Goal: Entertainment & Leisure: Browse casually

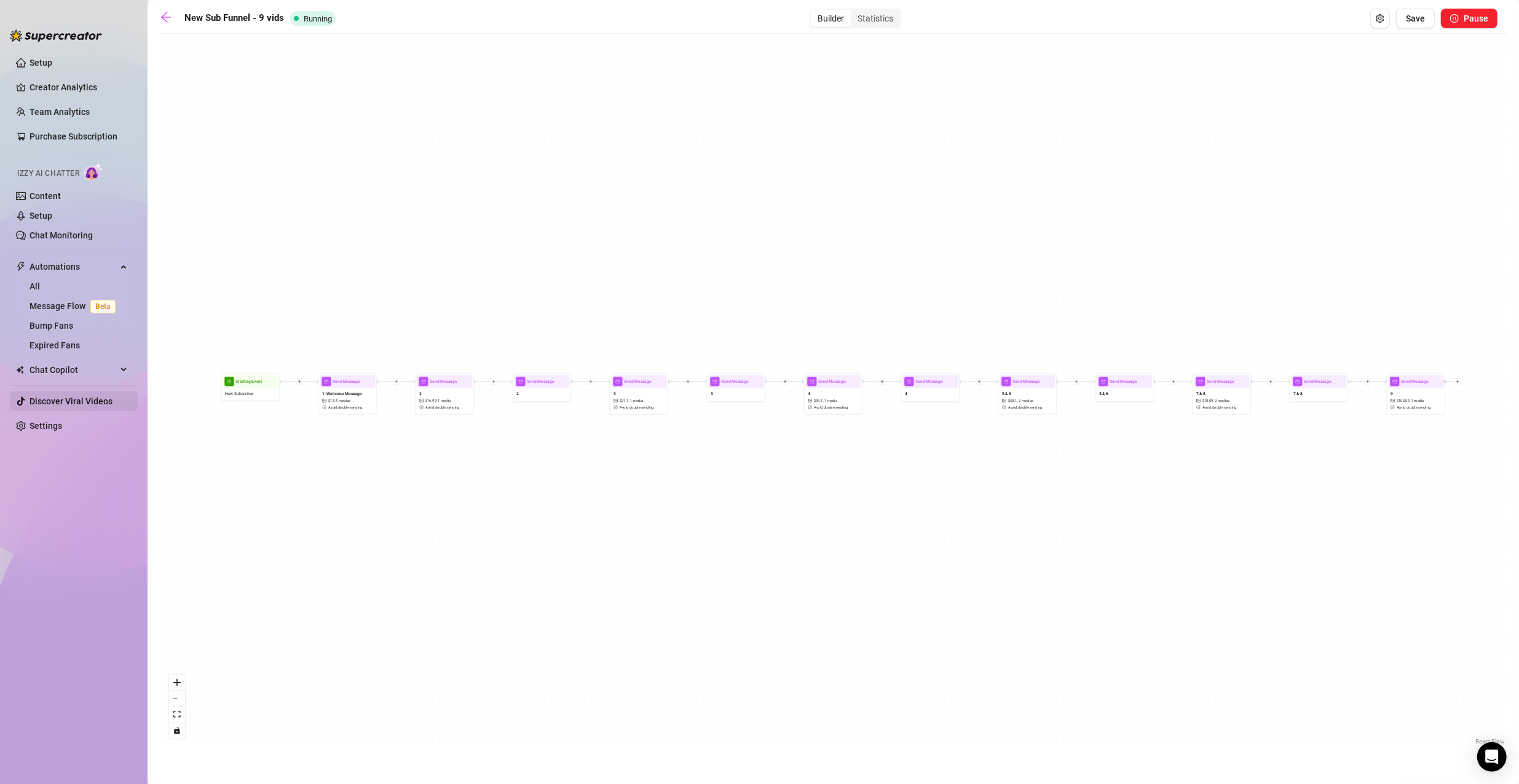
click at [100, 397] on link "Discover Viral Videos" at bounding box center [71, 401] width 83 height 10
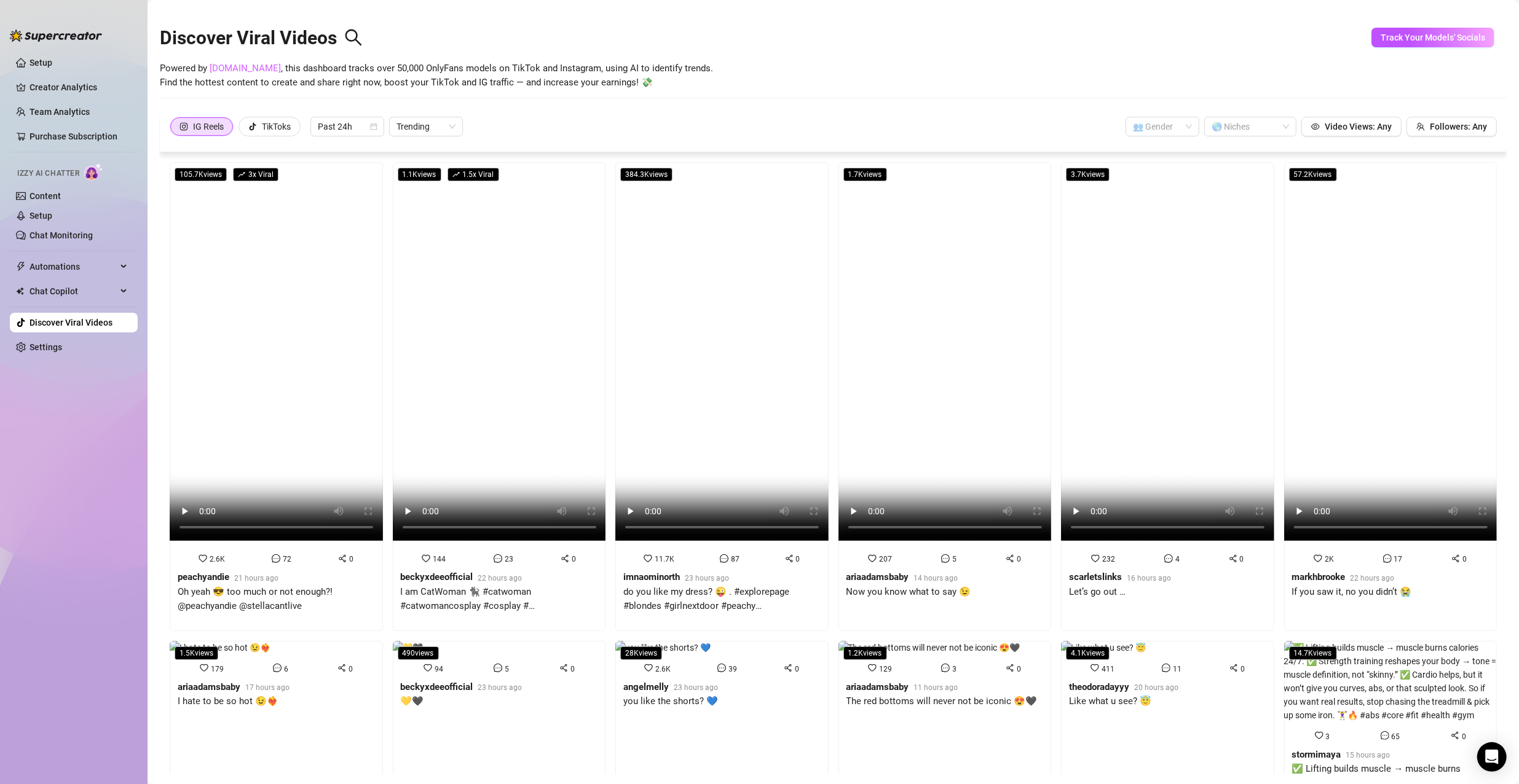
click at [254, 68] on link "[DOMAIN_NAME]" at bounding box center [245, 68] width 71 height 11
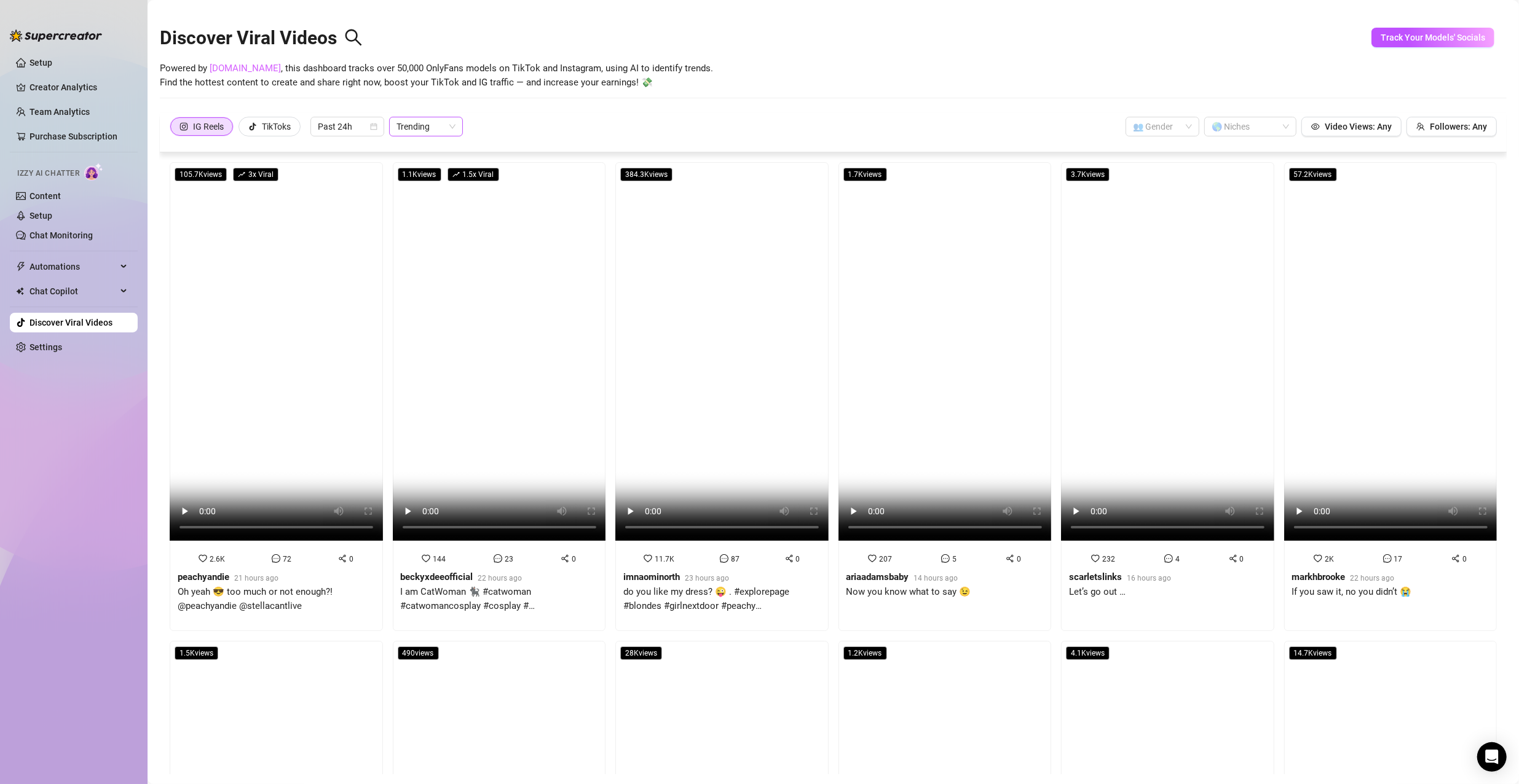
click at [430, 123] on span "Trending" at bounding box center [426, 127] width 59 height 19
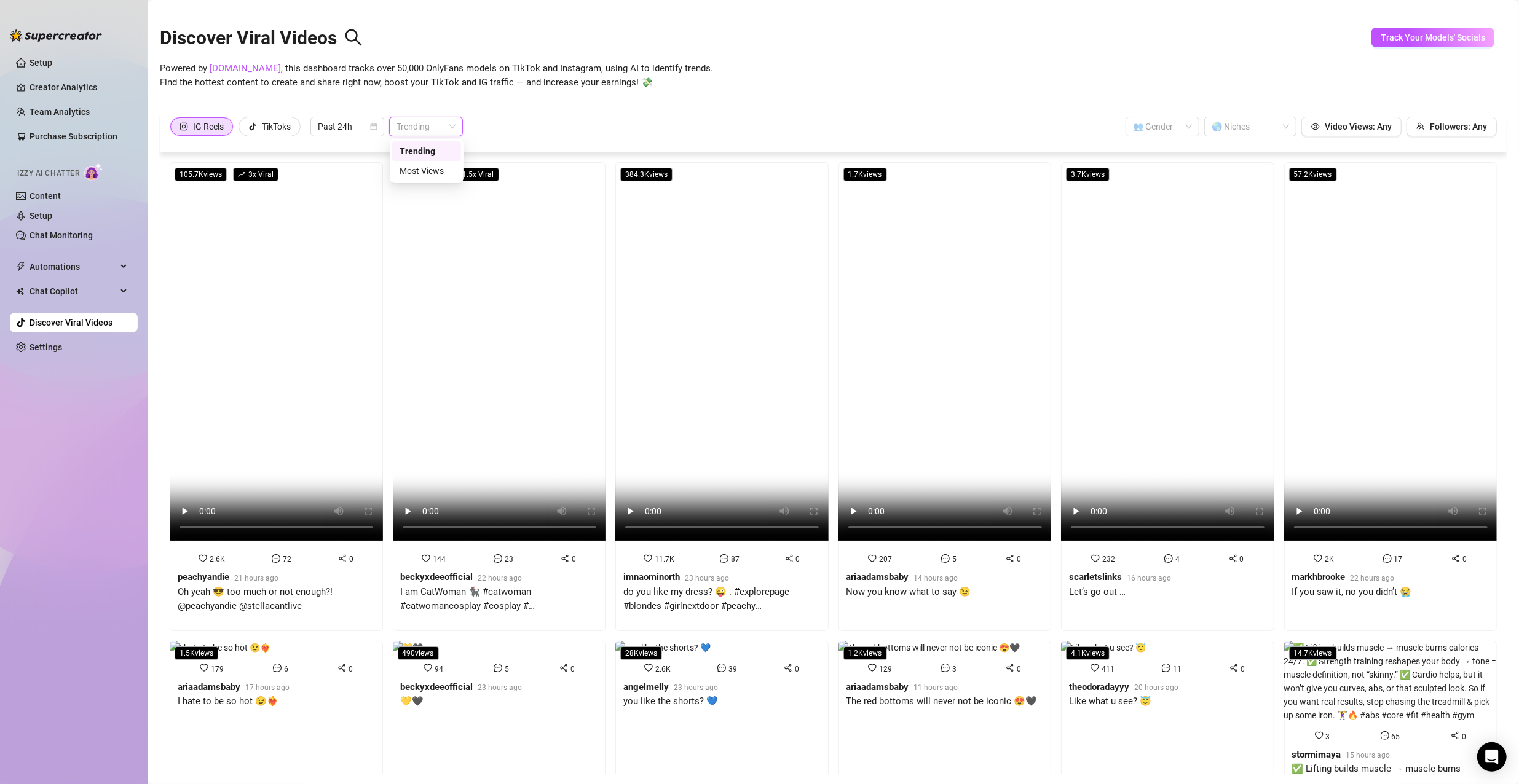
click at [244, 103] on div "Discover Viral Videos Powered by [DOMAIN_NAME] , this dashboard tracks over 50,…" at bounding box center [833, 61] width 1347 height 104
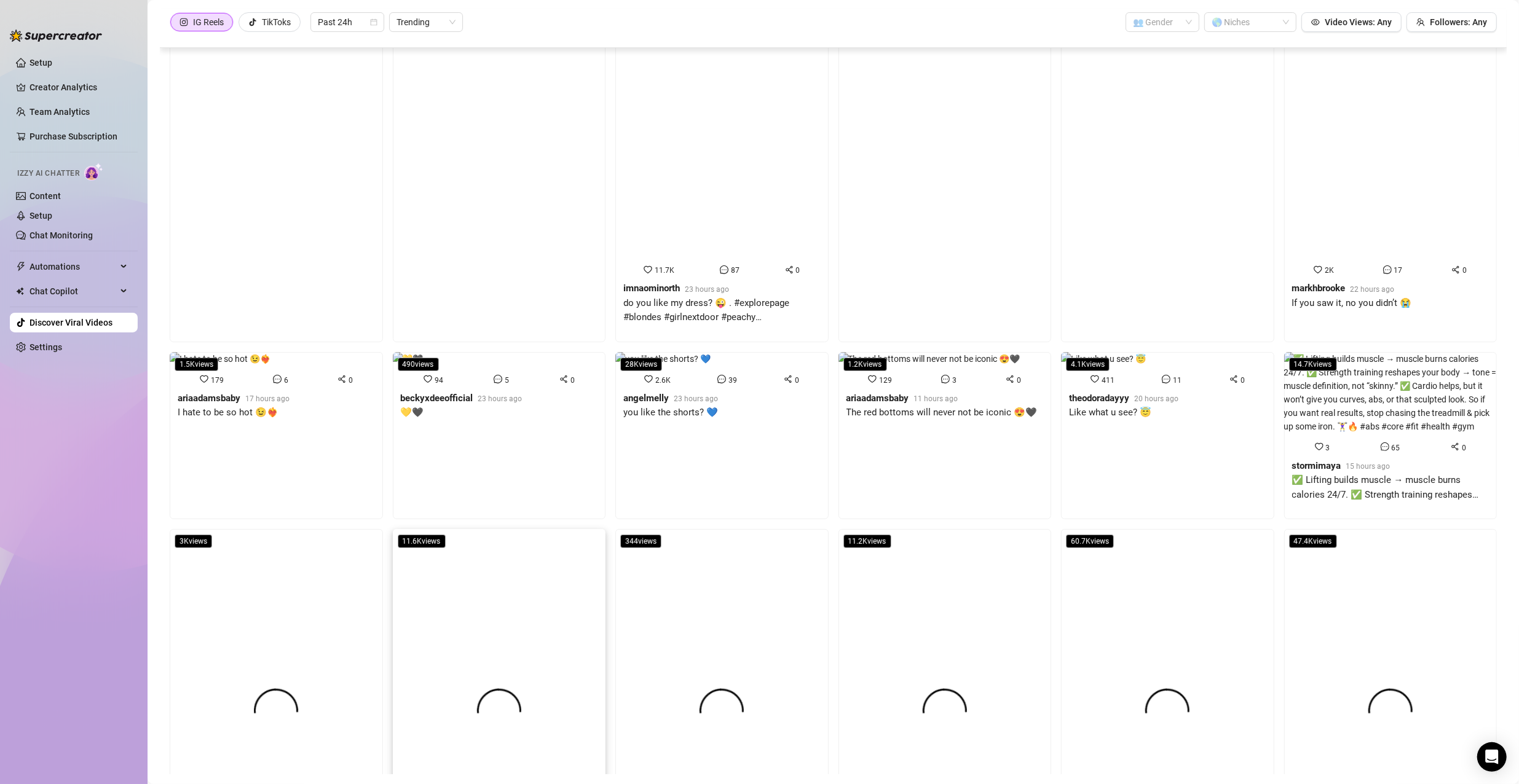
scroll to position [363, 0]
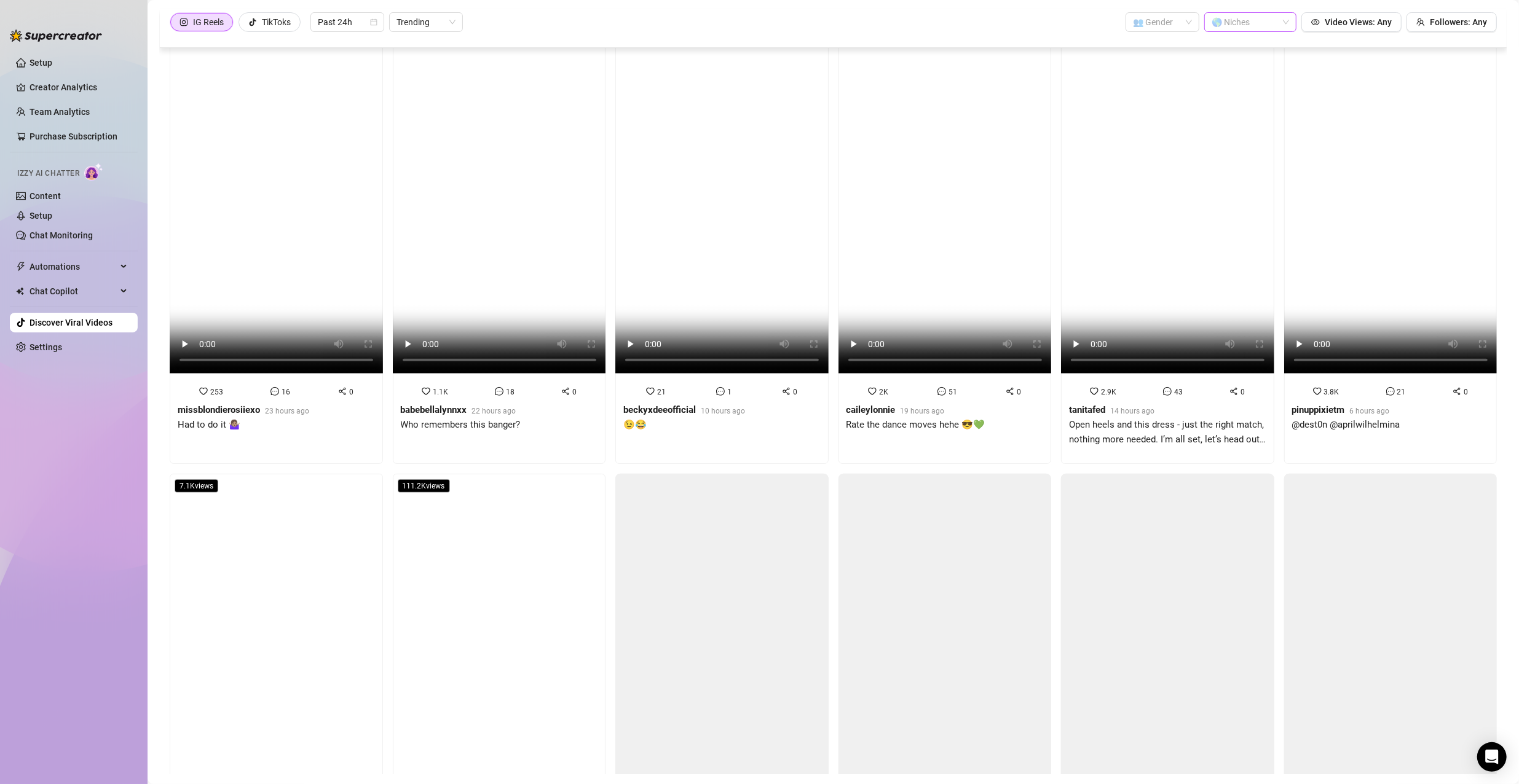
click at [1236, 21] on div at bounding box center [1244, 22] width 75 height 17
click at [1244, 63] on div "Latina" at bounding box center [1243, 69] width 73 height 13
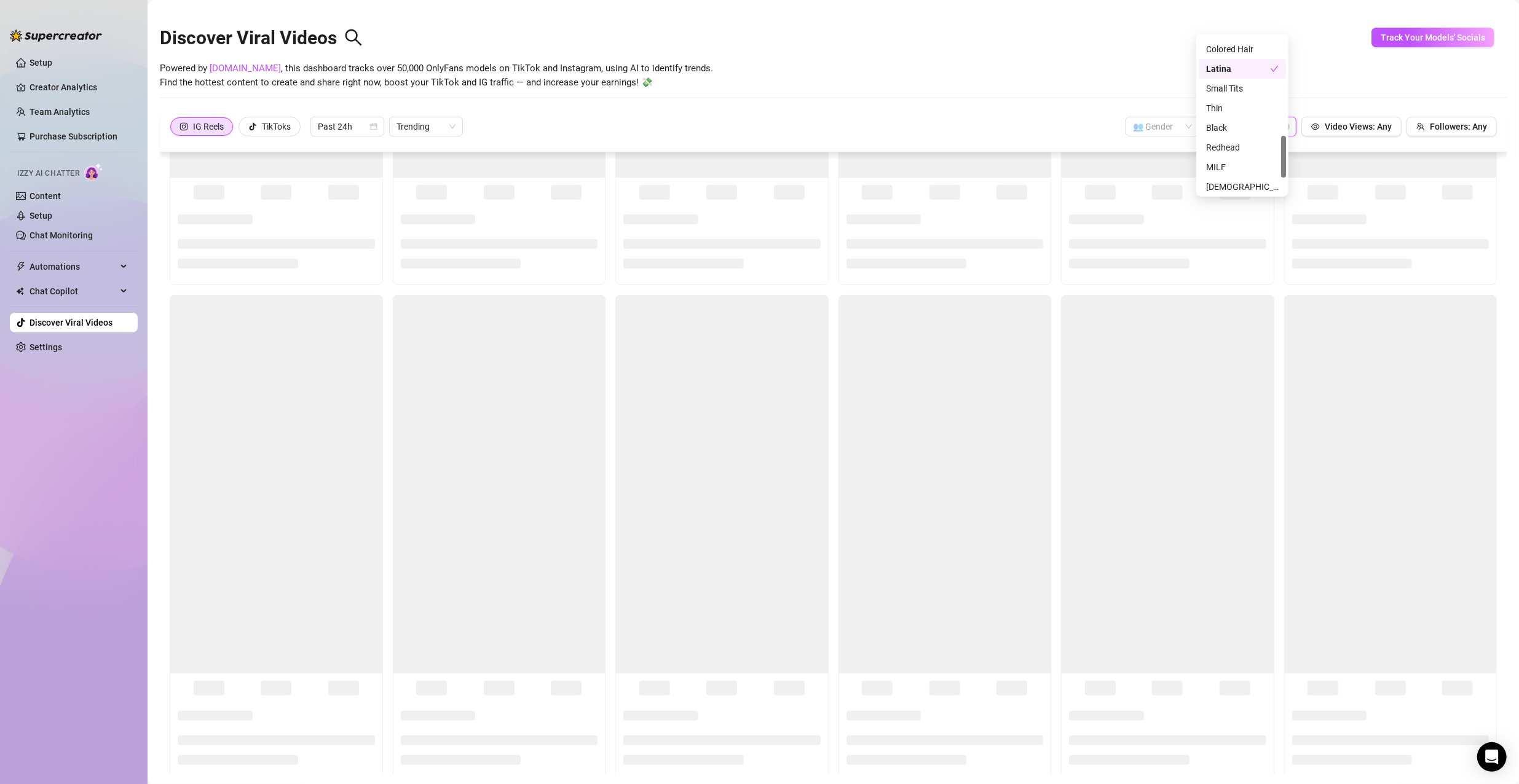
scroll to position [0, 0]
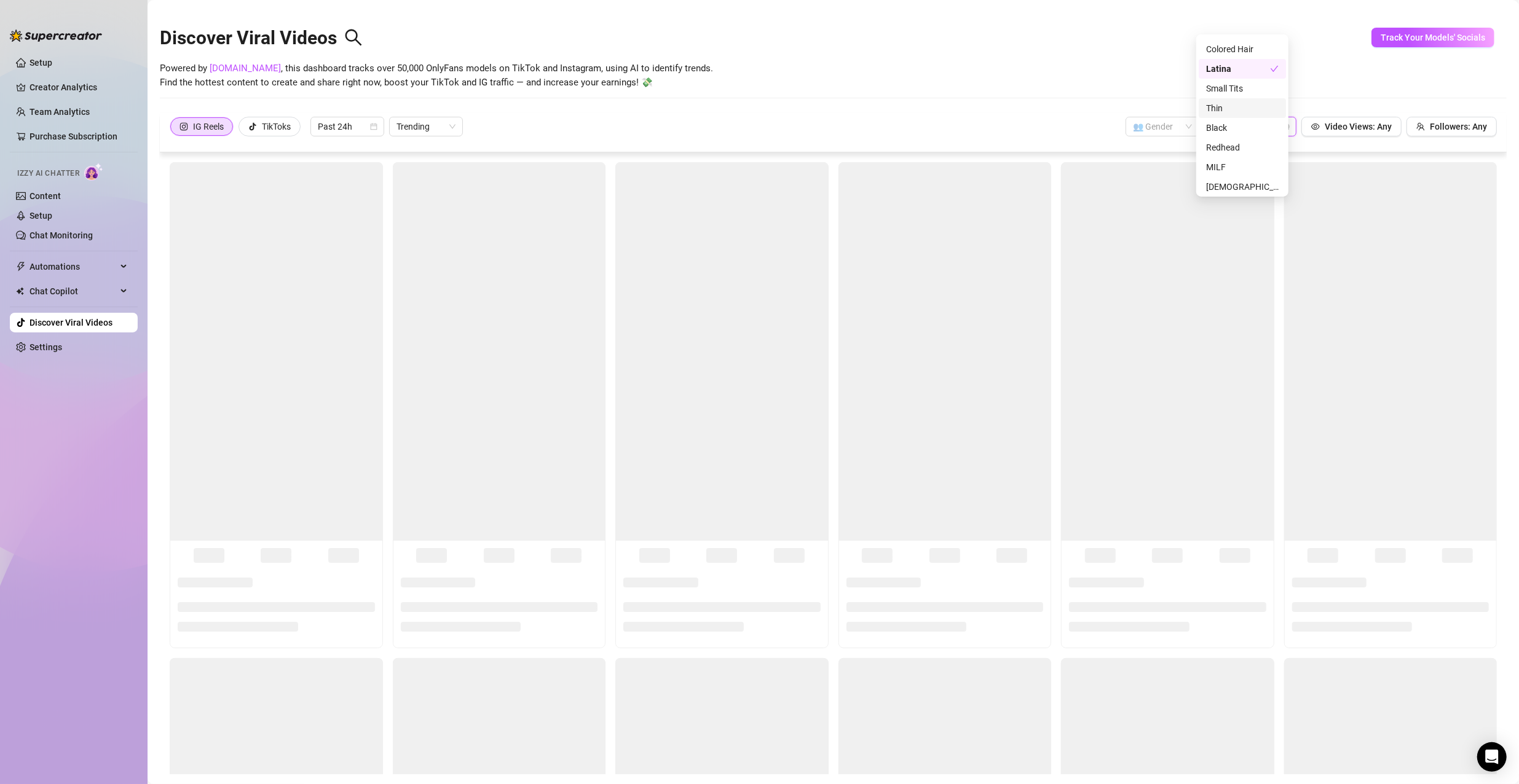
click at [1143, 87] on div "Powered by [DOMAIN_NAME] , this dashboard tracks over 50,000 OnlyFans models on…" at bounding box center [833, 76] width 1347 height 29
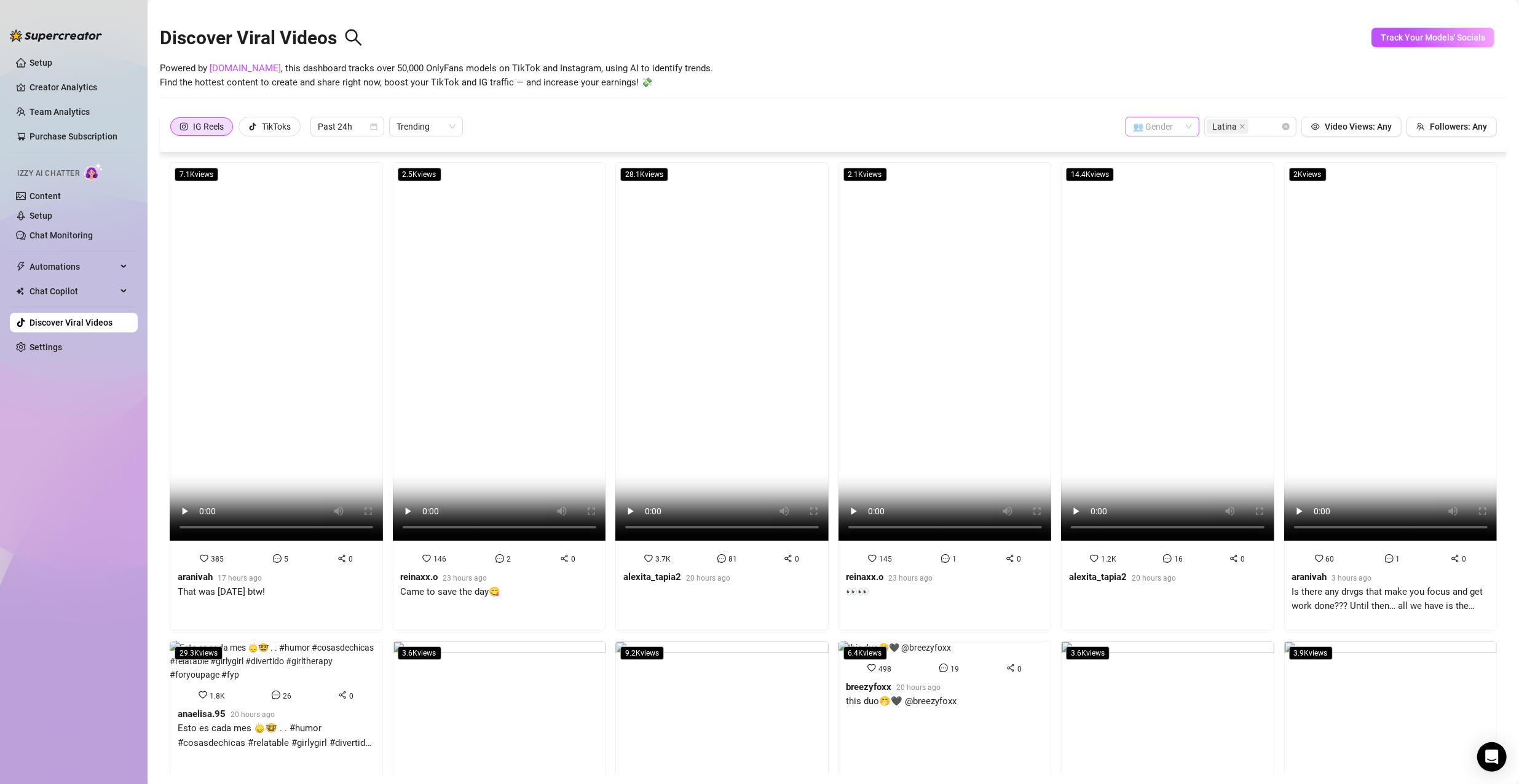
click at [1179, 122] on span at bounding box center [1163, 127] width 59 height 19
click at [1165, 155] on div "👩 [DEMOGRAPHIC_DATA]" at bounding box center [1155, 151] width 54 height 13
click at [363, 125] on span "Past 24h" at bounding box center [347, 127] width 59 height 19
click at [357, 168] on div "Past Week" at bounding box center [348, 171] width 54 height 13
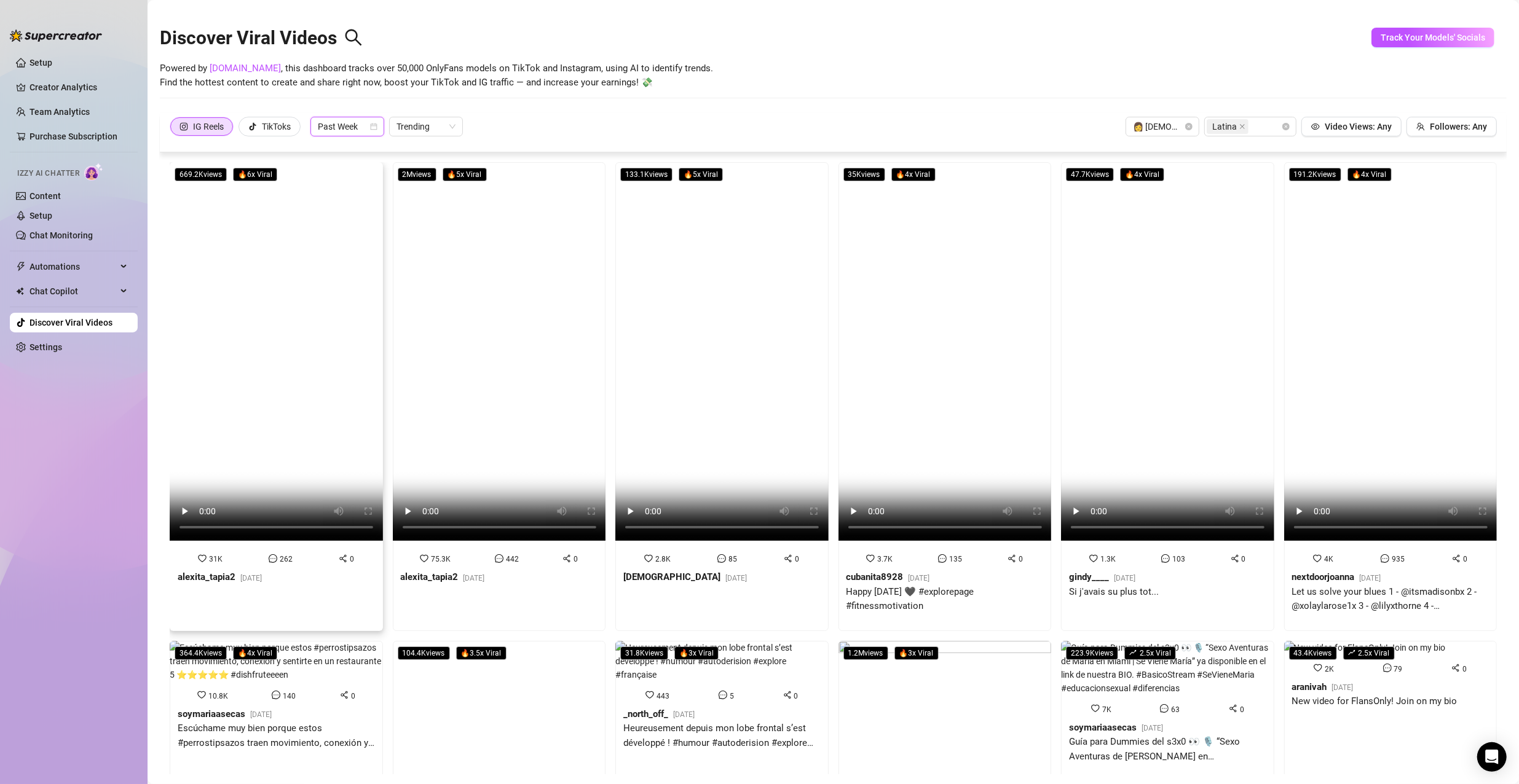
click at [333, 302] on video at bounding box center [276, 351] width 214 height 379
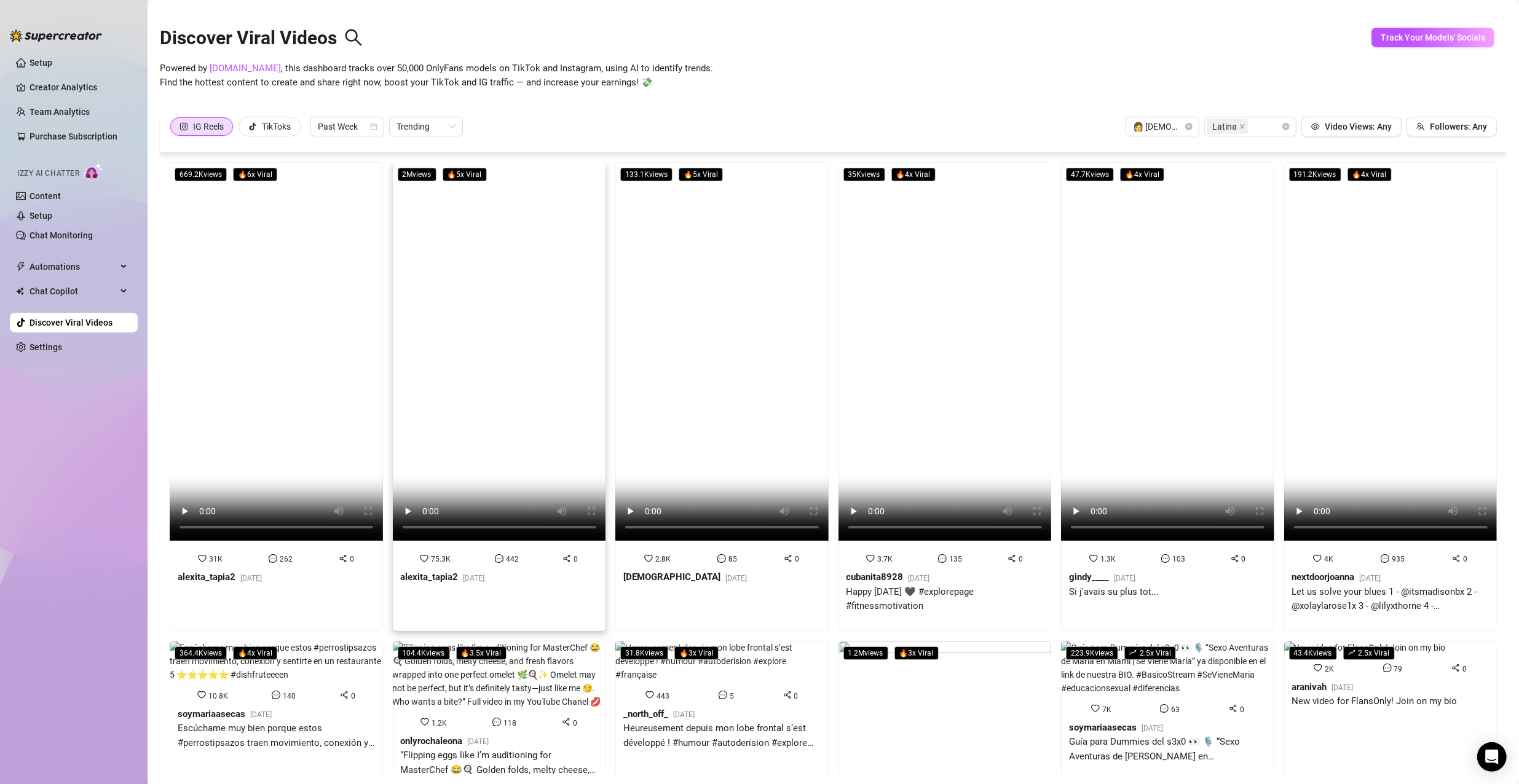
click at [536, 368] on video at bounding box center [499, 351] width 214 height 379
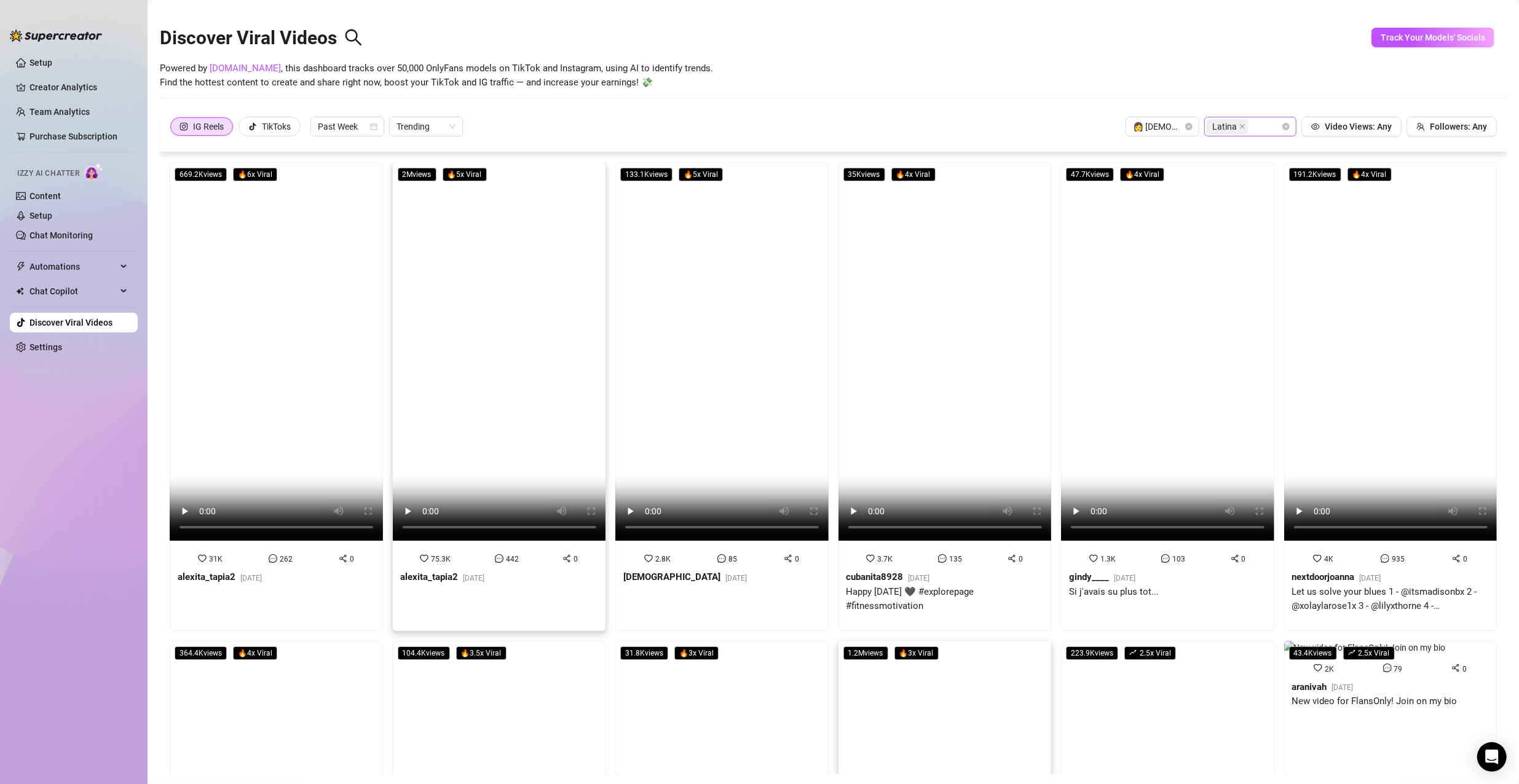
click at [1245, 125] on div "Latina" at bounding box center [1244, 127] width 75 height 17
click at [1240, 128] on icon "close" at bounding box center [1242, 126] width 5 height 5
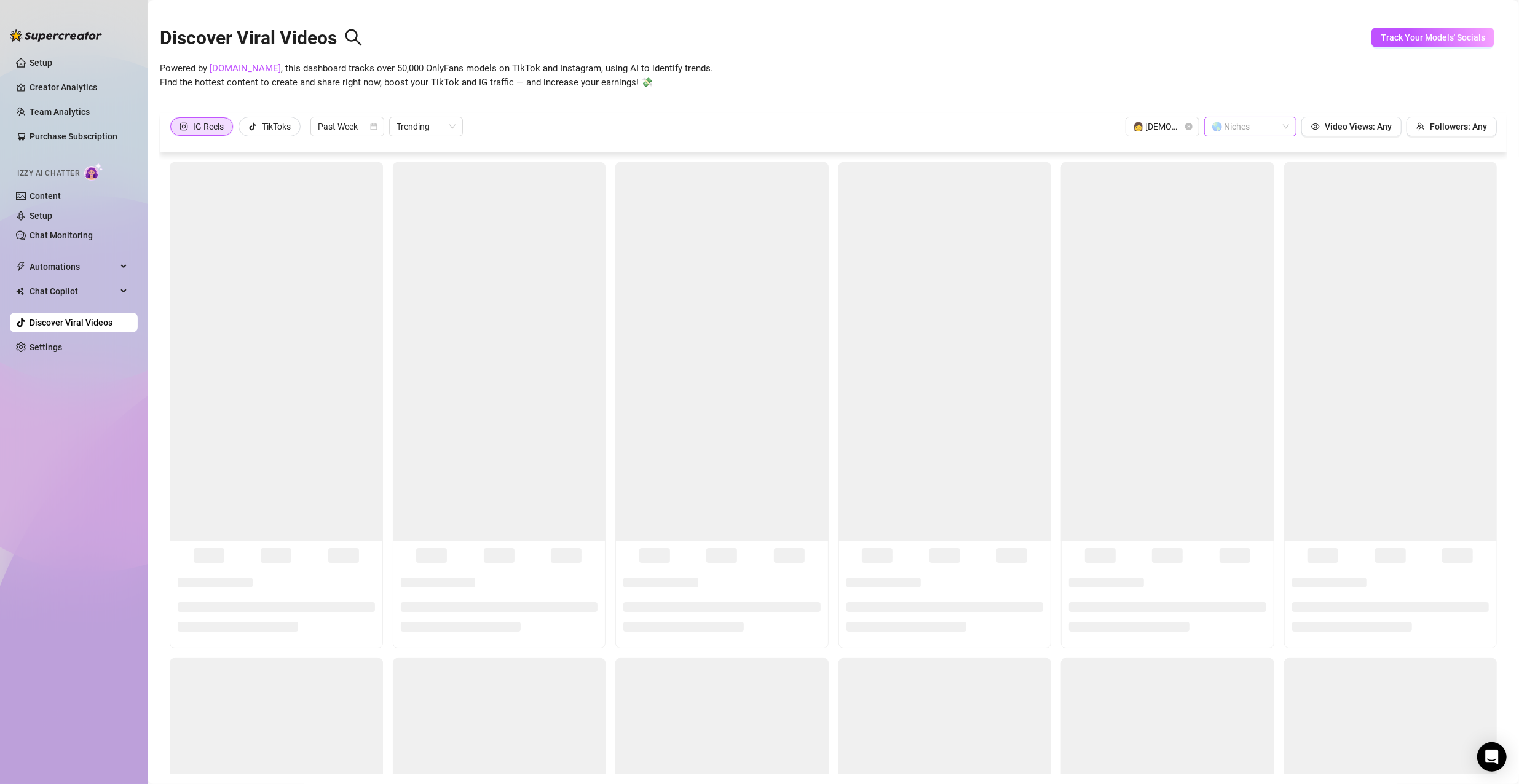
click at [1351, 104] on div "Discover Viral Videos Powered by SpyFans.co , this dashboard tracks over 50,000…" at bounding box center [833, 61] width 1347 height 104
click at [1367, 132] on button "Video Views: Any" at bounding box center [1352, 127] width 101 height 20
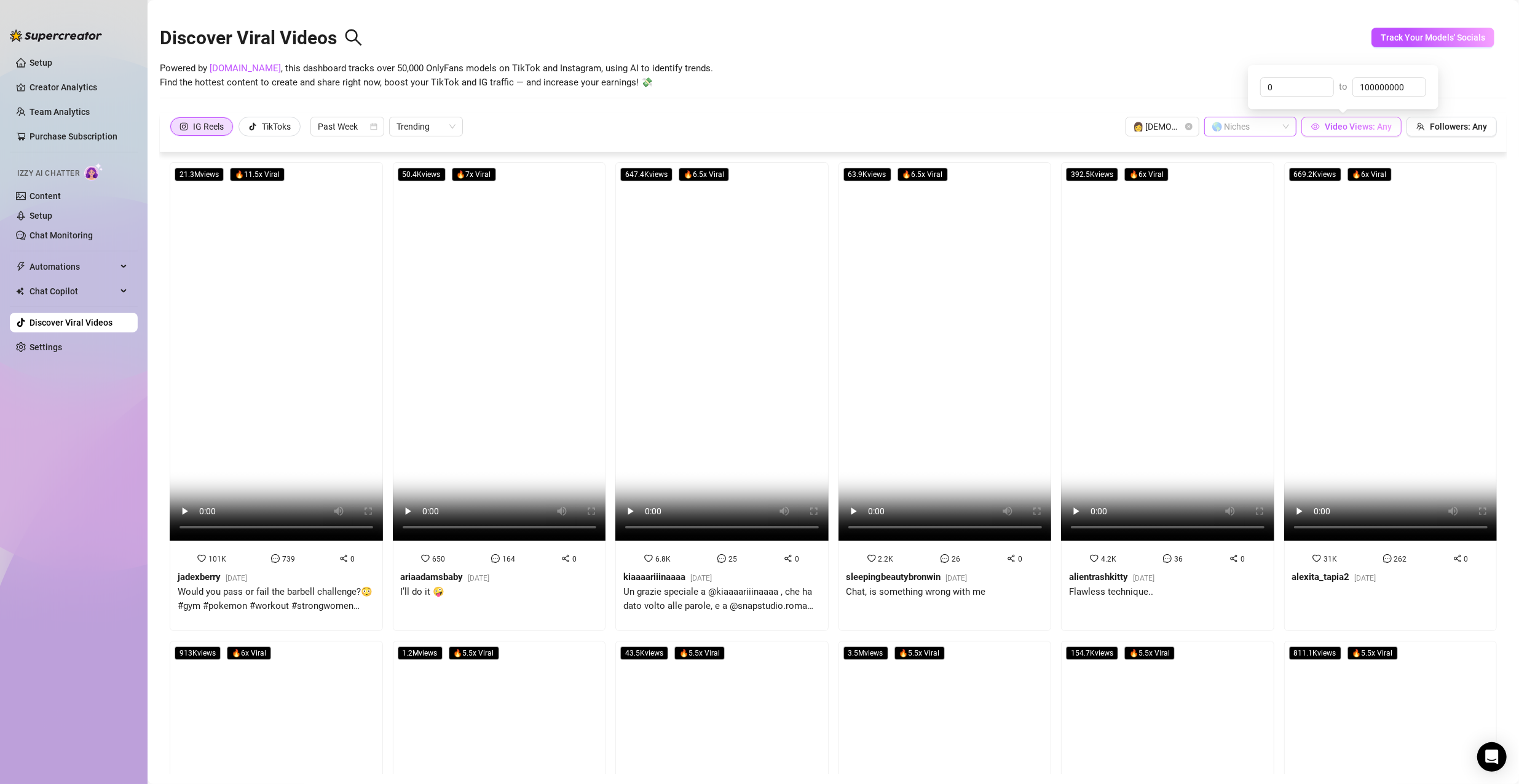
click at [1367, 132] on span "Video Views: Any" at bounding box center [1358, 126] width 67 height 10
click at [1464, 131] on span "Followers: Any" at bounding box center [1459, 126] width 57 height 10
click at [307, 361] on video at bounding box center [276, 351] width 214 height 379
click at [358, 124] on span "Past Week" at bounding box center [347, 127] width 59 height 19
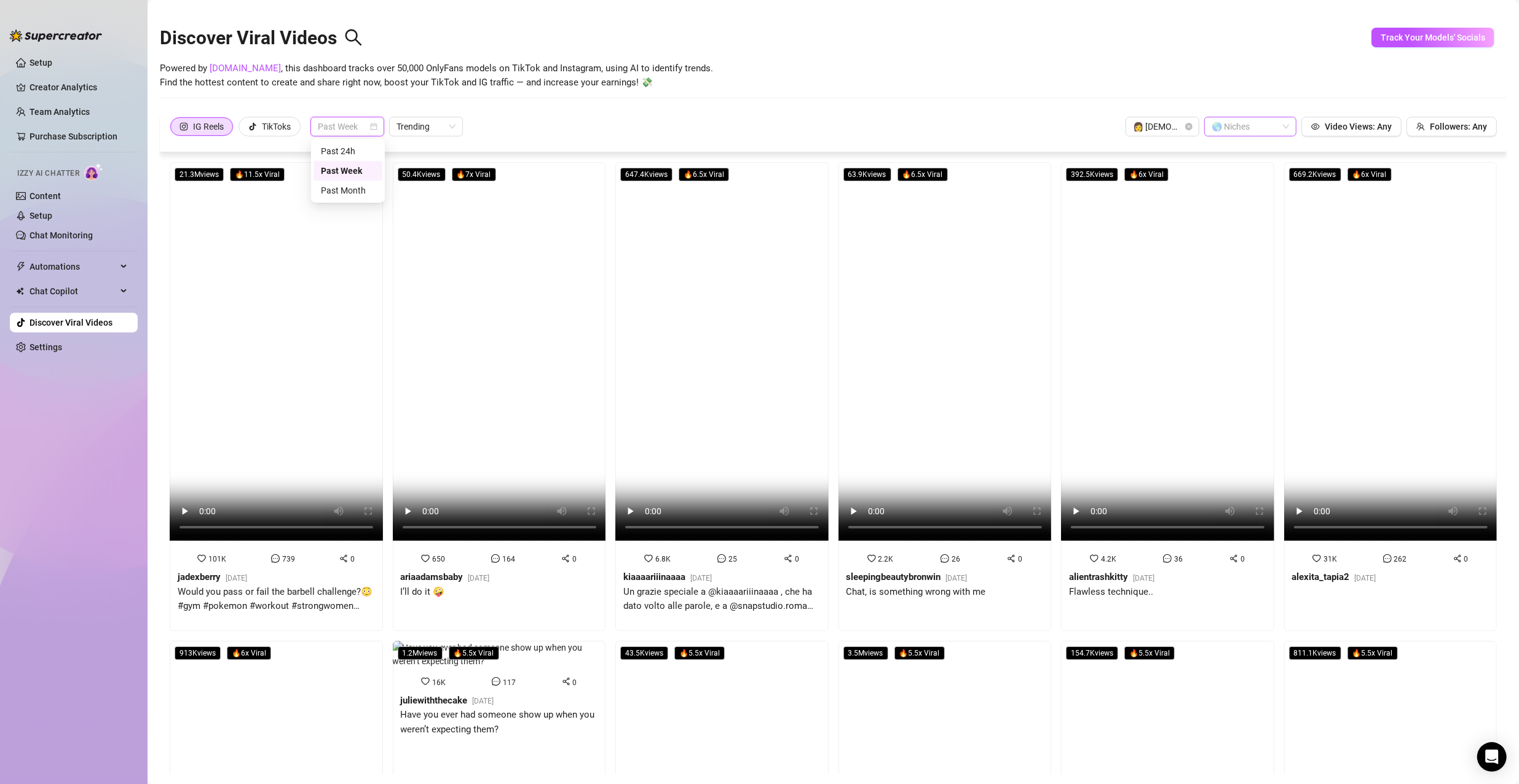
click at [358, 124] on span "Past Week" at bounding box center [347, 127] width 59 height 19
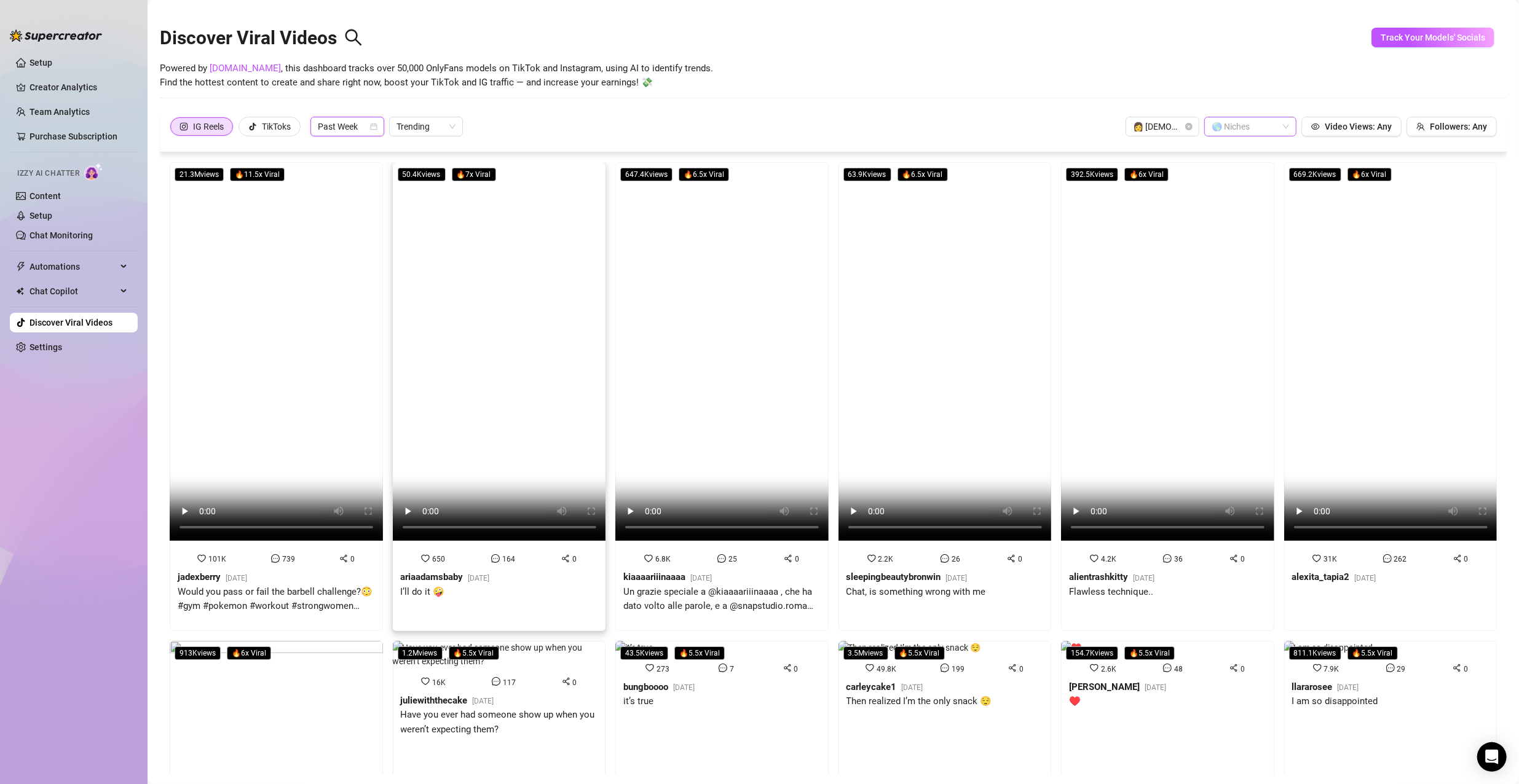
click at [462, 311] on video at bounding box center [499, 351] width 214 height 379
click at [958, 363] on video at bounding box center [945, 351] width 214 height 379
click at [52, 63] on link "Setup" at bounding box center [41, 62] width 22 height 10
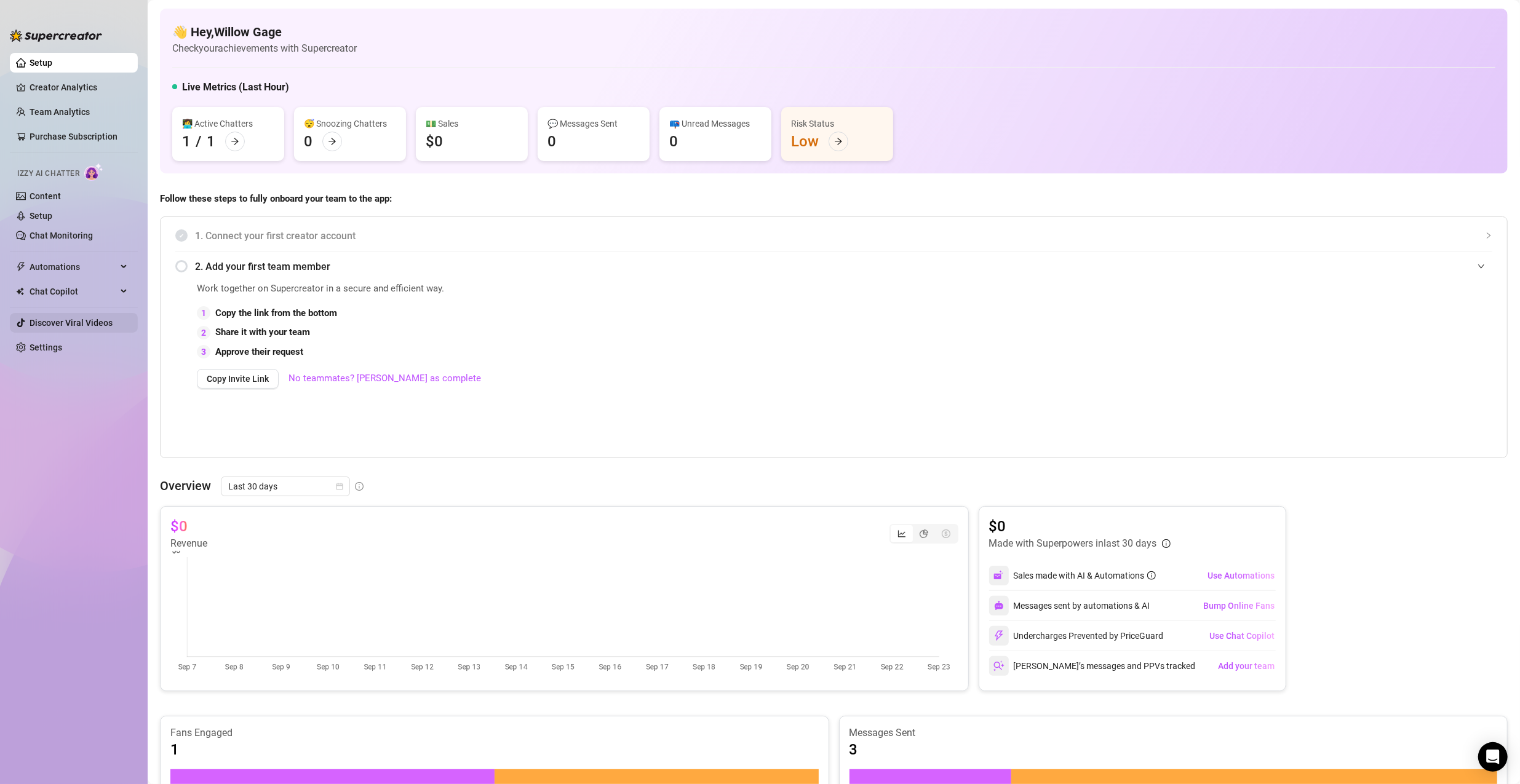
click at [57, 318] on link "Discover Viral Videos" at bounding box center [71, 323] width 83 height 10
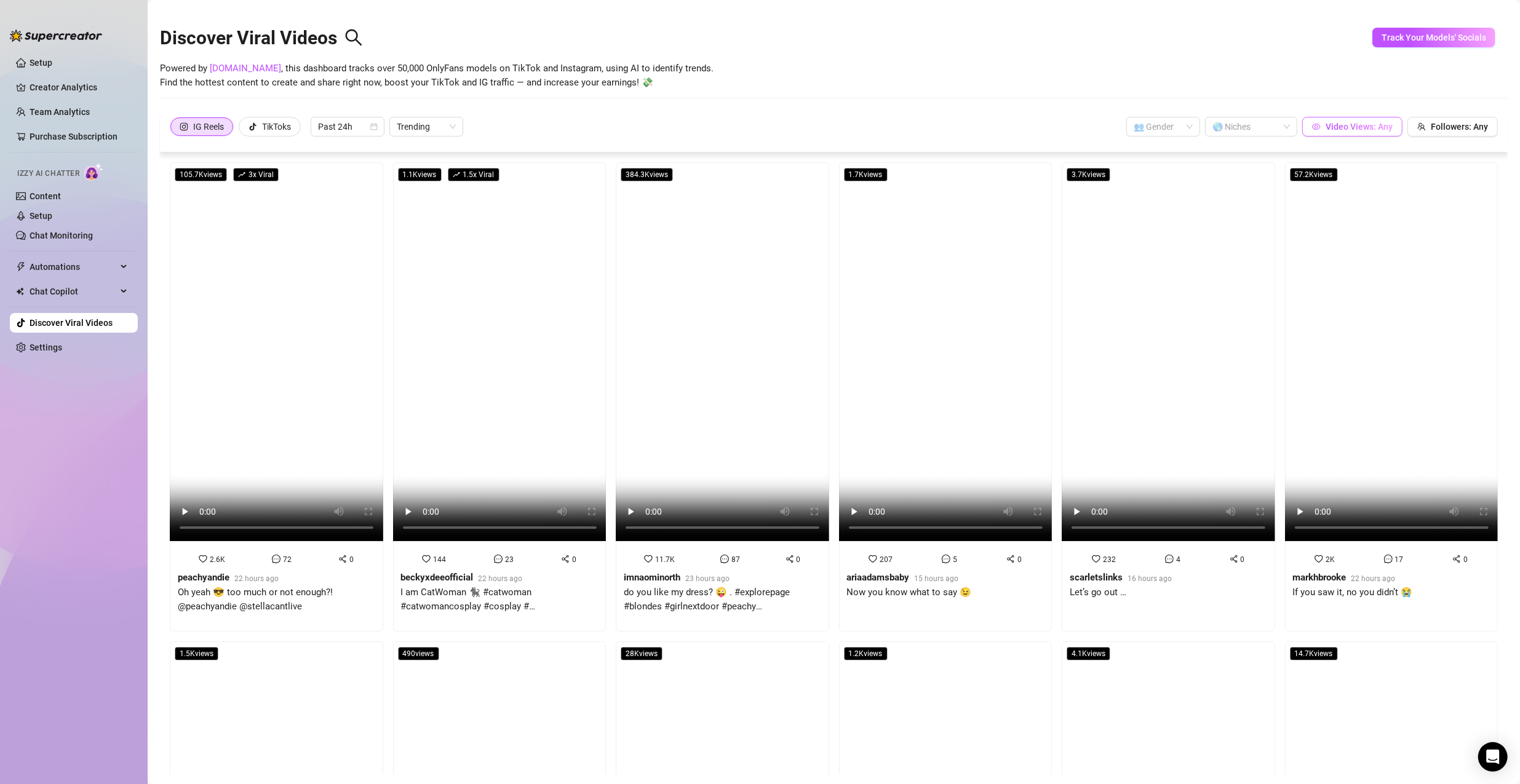
drag, startPoint x: 1333, startPoint y: 112, endPoint x: 1333, endPoint y: 120, distance: 8.0
click at [733, 112] on div "Discover Viral Videos Powered by [DOMAIN_NAME] , this dashboard tracks over 50,…" at bounding box center [834, 392] width 1348 height 766
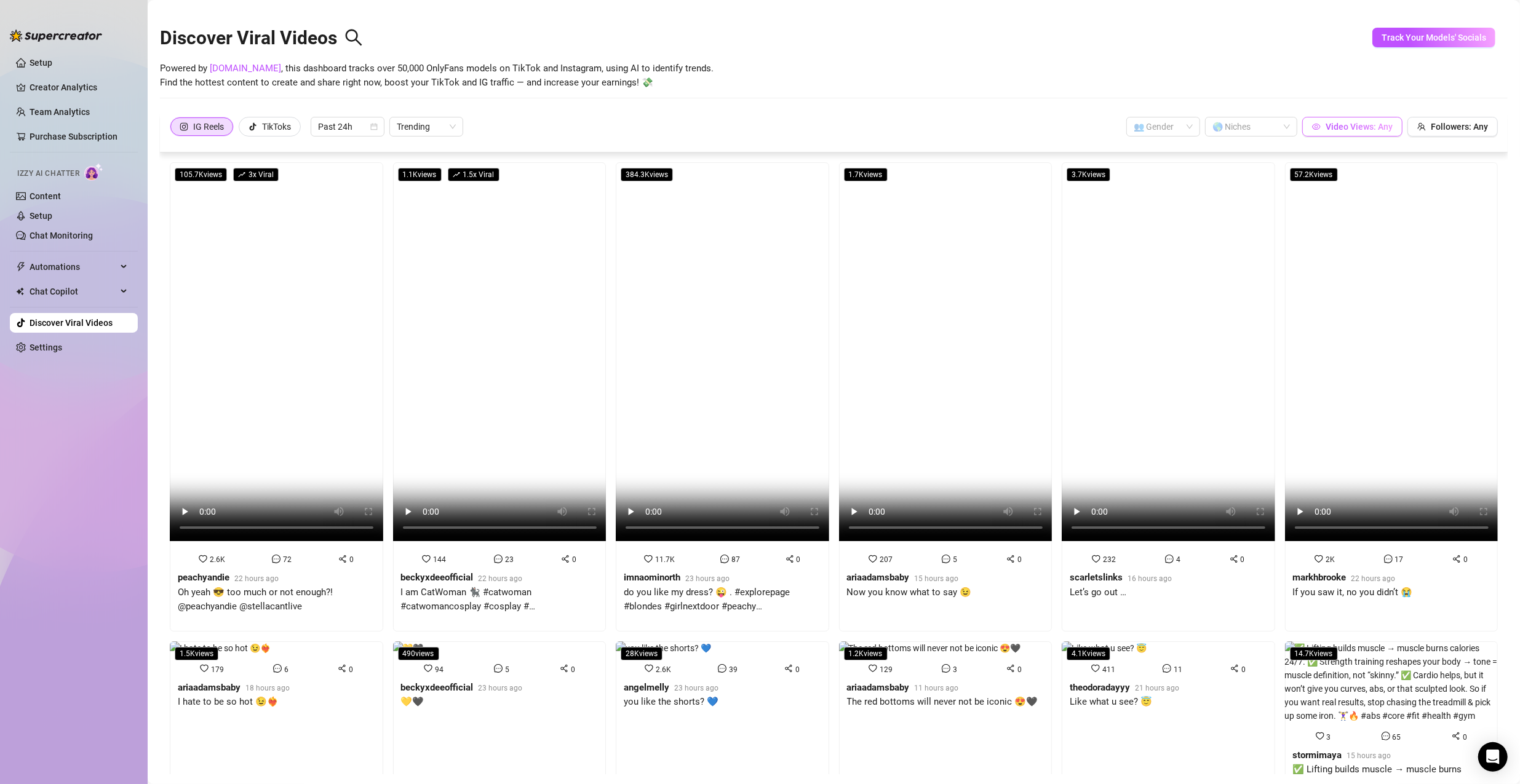
click at [733, 120] on button "Video Views: Any" at bounding box center [1353, 127] width 101 height 20
click at [733, 117] on div "IG Reels TikToks Past 24h Trending 👥 Gender 🌎 Niches Video Views: Any Followers…" at bounding box center [834, 133] width 1348 height 40
click at [733, 130] on input "search" at bounding box center [1158, 127] width 48 height 19
click at [733, 149] on div "👩 [DEMOGRAPHIC_DATA]" at bounding box center [1155, 151] width 54 height 13
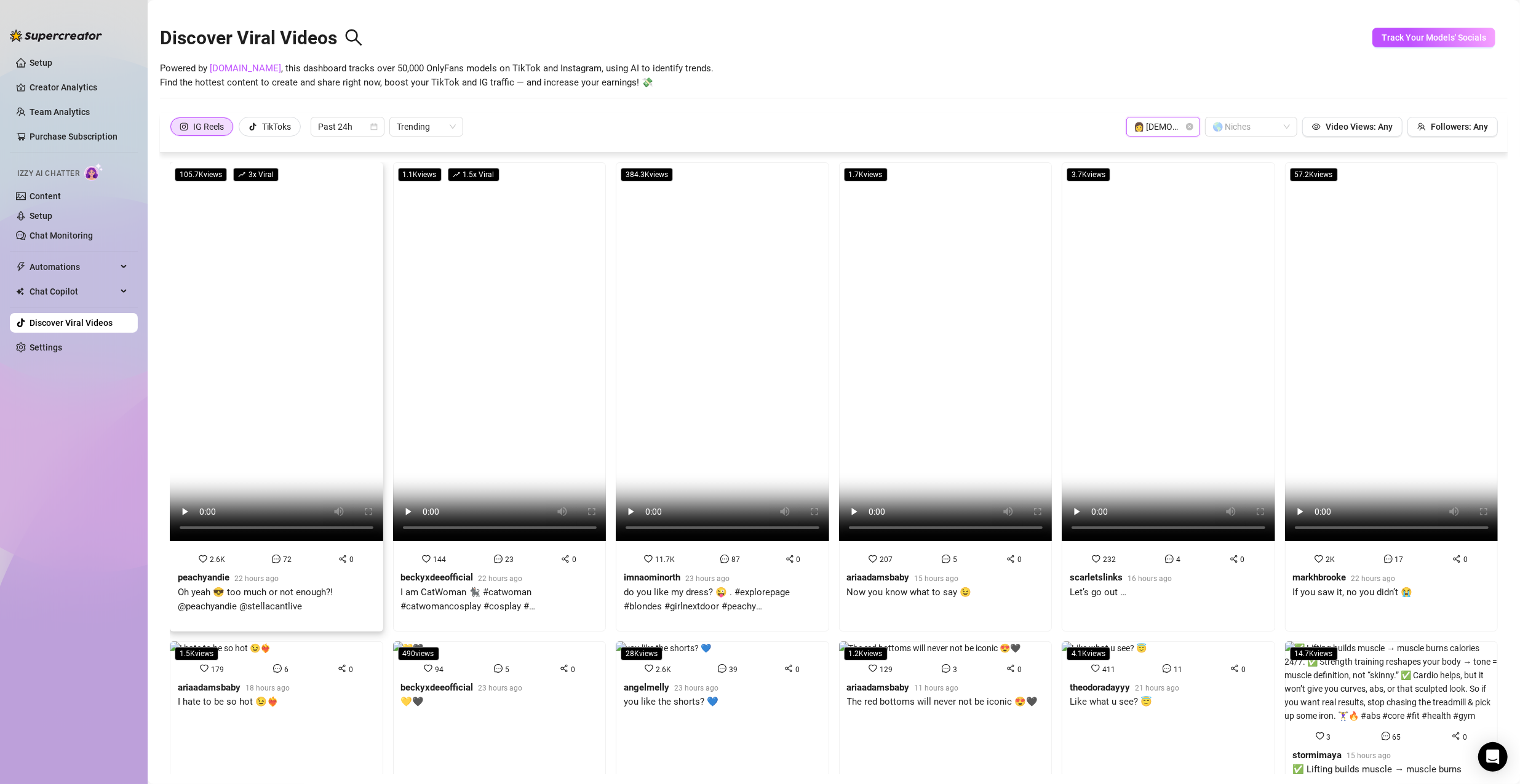
click at [345, 365] on video at bounding box center [277, 351] width 214 height 379
click at [363, 124] on span "Past 24h" at bounding box center [347, 127] width 59 height 19
click at [365, 171] on div "Past Week" at bounding box center [348, 171] width 54 height 13
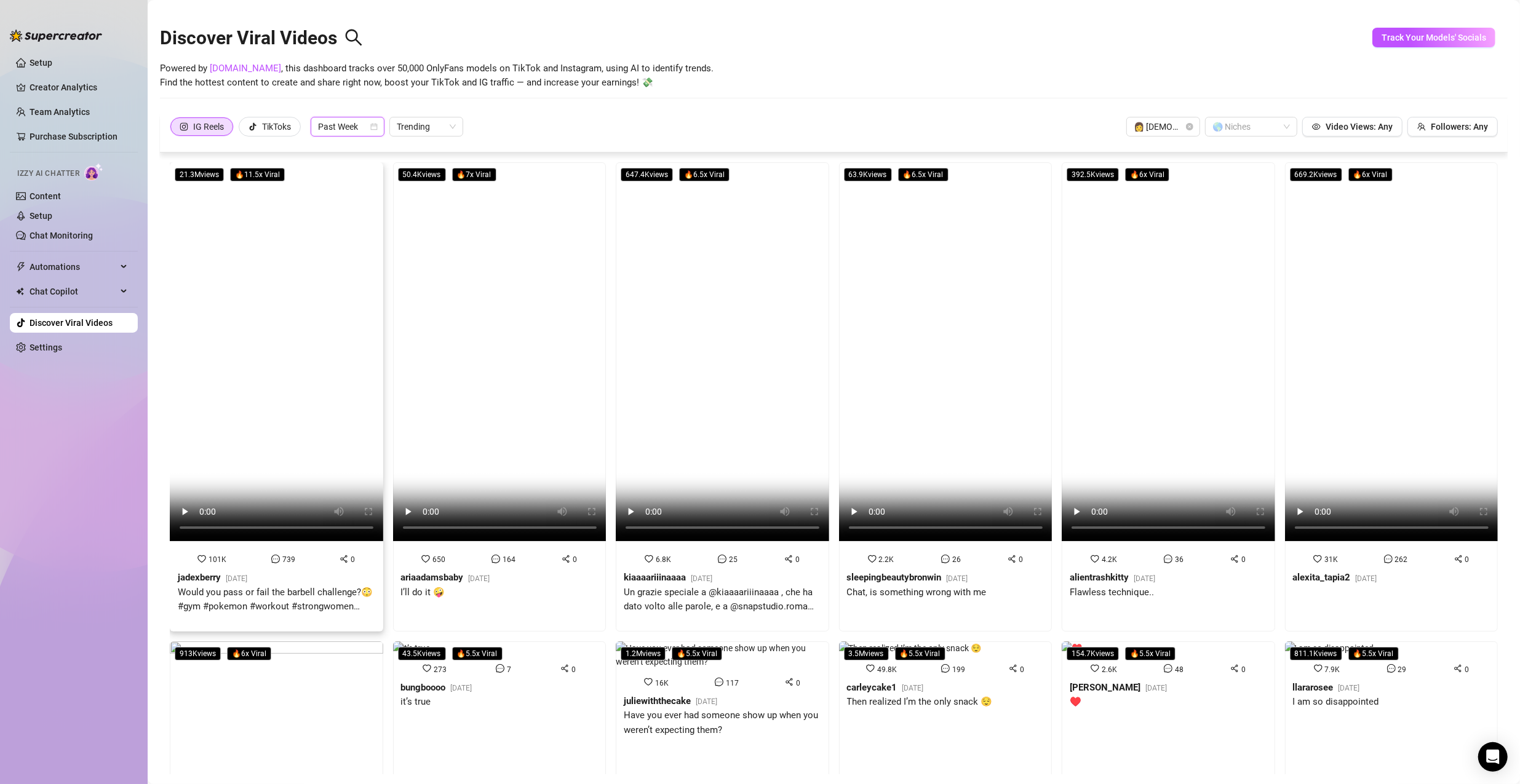
click at [300, 265] on video at bounding box center [277, 351] width 214 height 379
click at [534, 314] on video at bounding box center [500, 351] width 214 height 379
click at [733, 134] on div at bounding box center [1245, 127] width 75 height 17
click at [733, 240] on div "Latina" at bounding box center [1243, 237] width 73 height 13
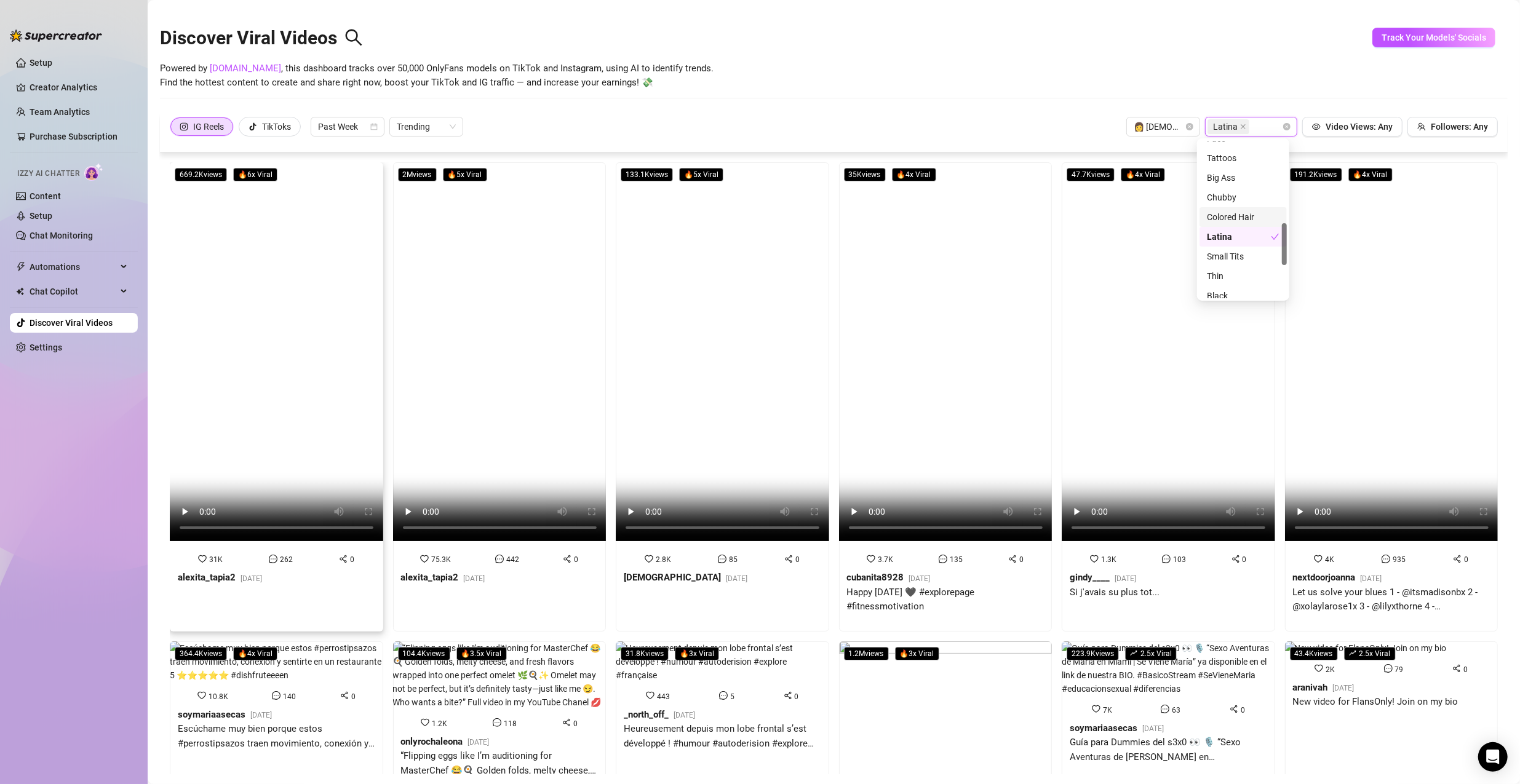
click at [339, 226] on video at bounding box center [277, 351] width 214 height 379
click at [521, 273] on video at bounding box center [500, 351] width 214 height 379
click at [719, 292] on video at bounding box center [723, 351] width 214 height 379
click at [733, 292] on video at bounding box center [946, 351] width 214 height 379
click at [733, 336] on video at bounding box center [946, 351] width 214 height 379
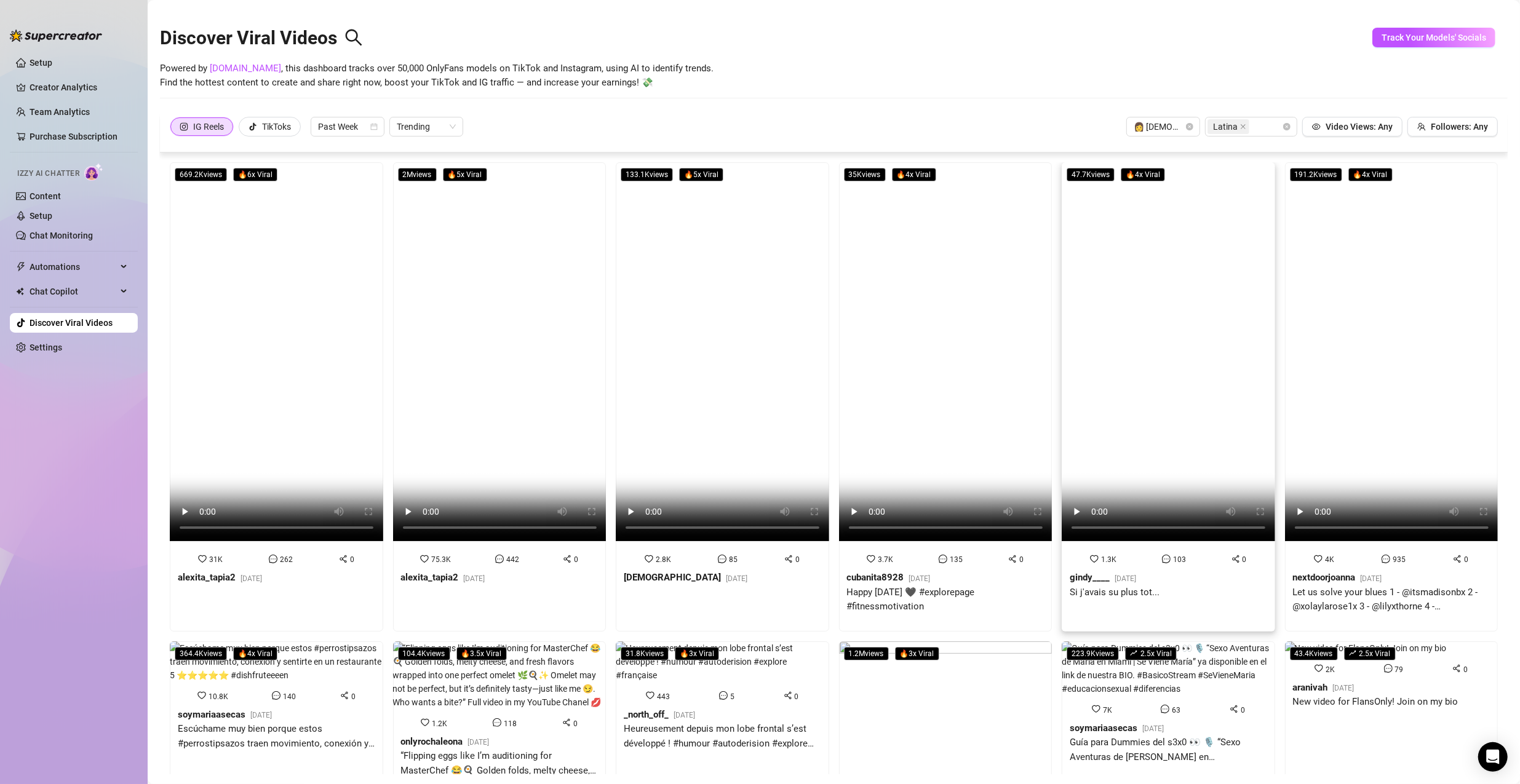
click at [733, 282] on video at bounding box center [1169, 351] width 214 height 379
click at [733, 286] on video at bounding box center [1392, 351] width 214 height 379
click at [733, 127] on span "Latina" at bounding box center [1228, 126] width 42 height 15
click at [733, 183] on div "Big Ass" at bounding box center [1243, 177] width 73 height 13
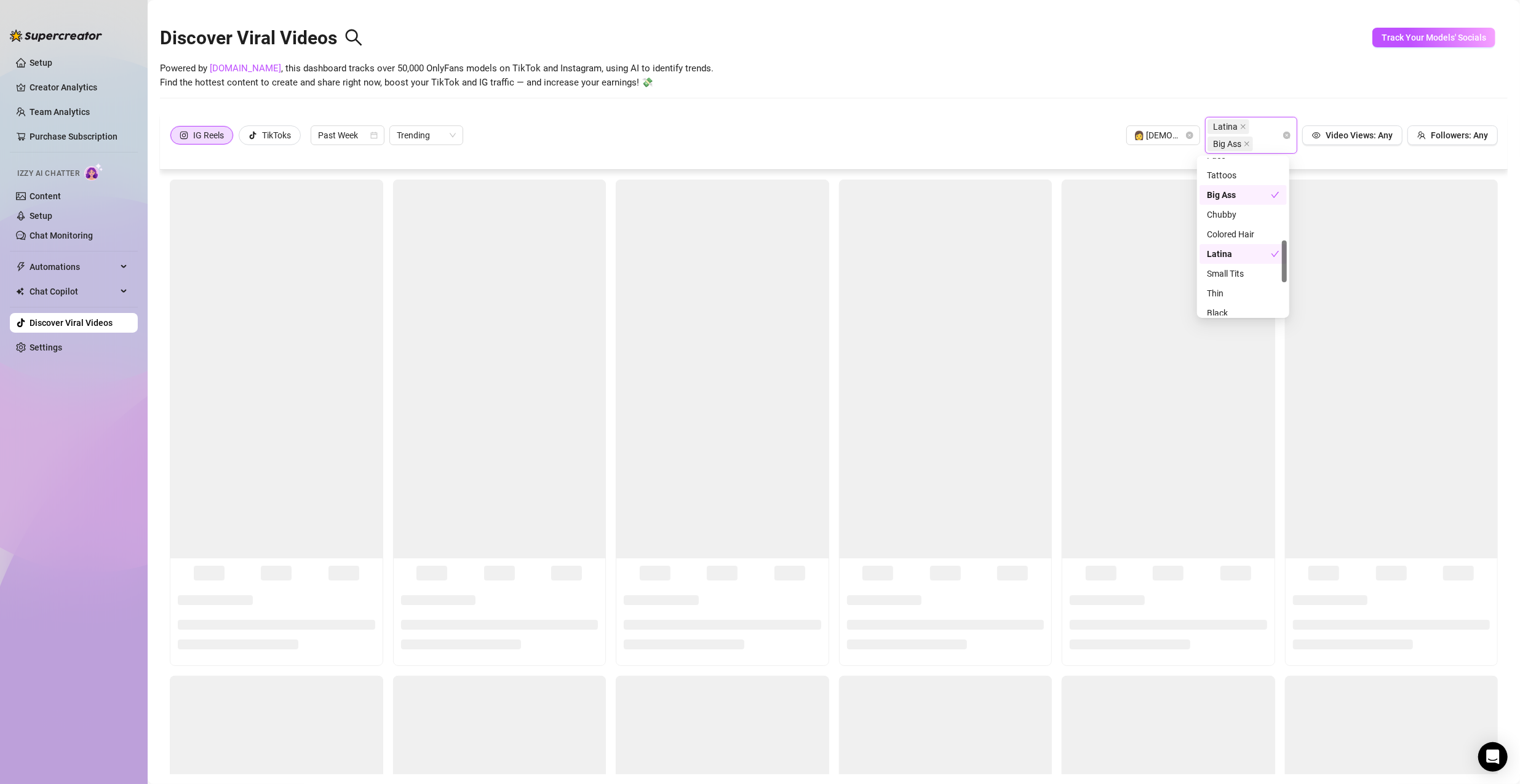
click at [733, 251] on div "Latina" at bounding box center [1239, 254] width 64 height 13
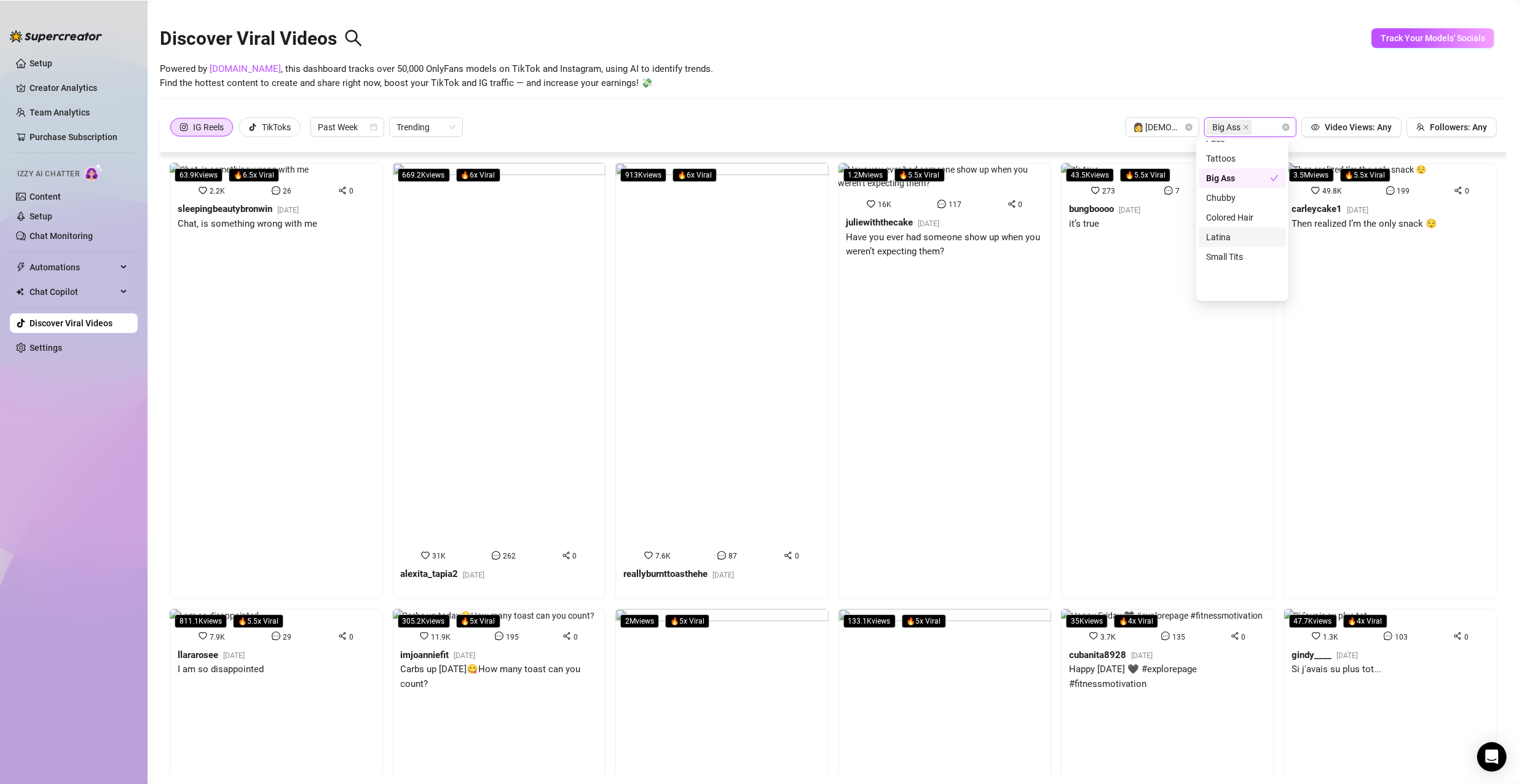
scroll to position [0, 0]
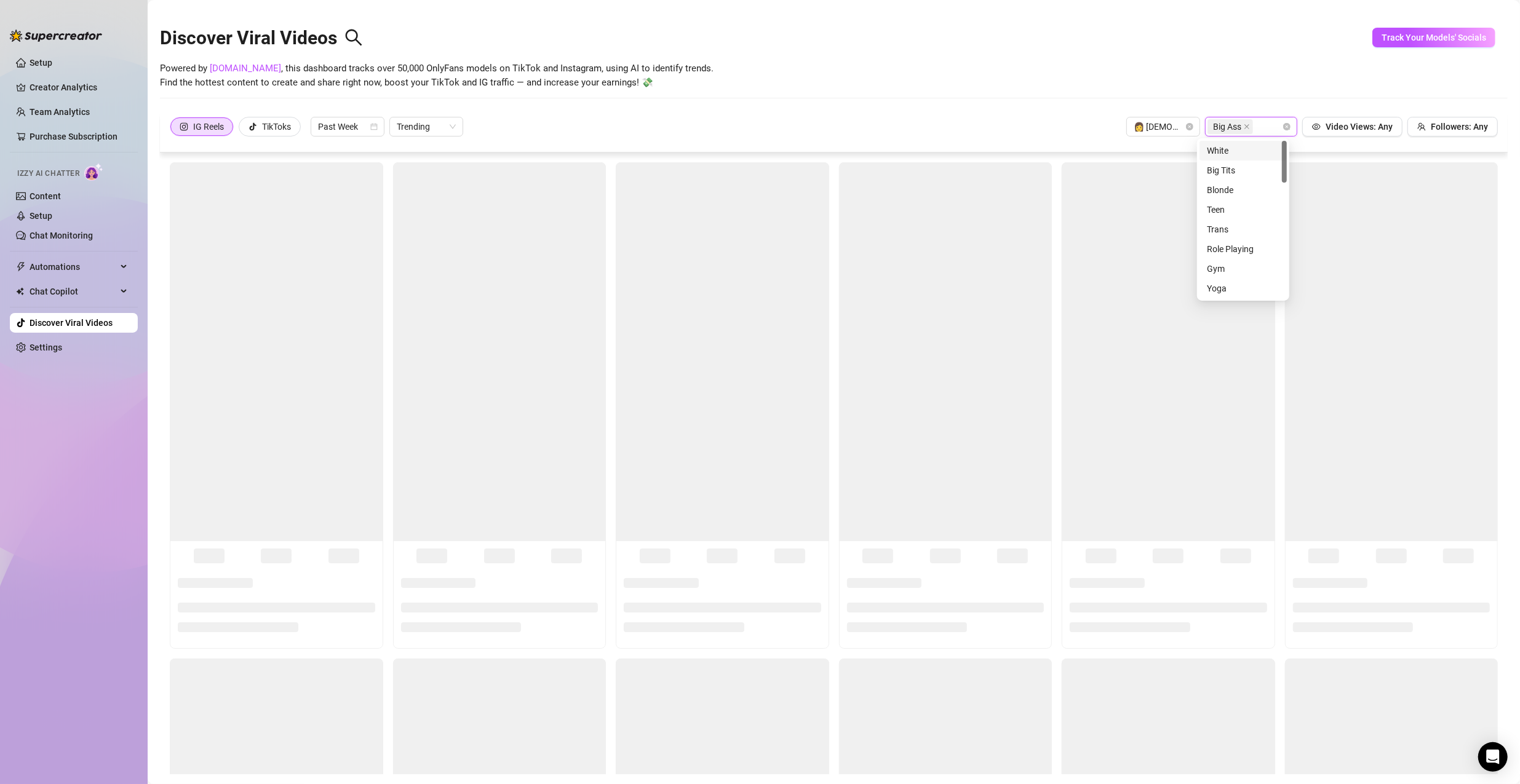
click at [733, 69] on div "Powered by [DOMAIN_NAME] , this dashboard tracks over 50,000 OnlyFans models on…" at bounding box center [834, 76] width 1348 height 29
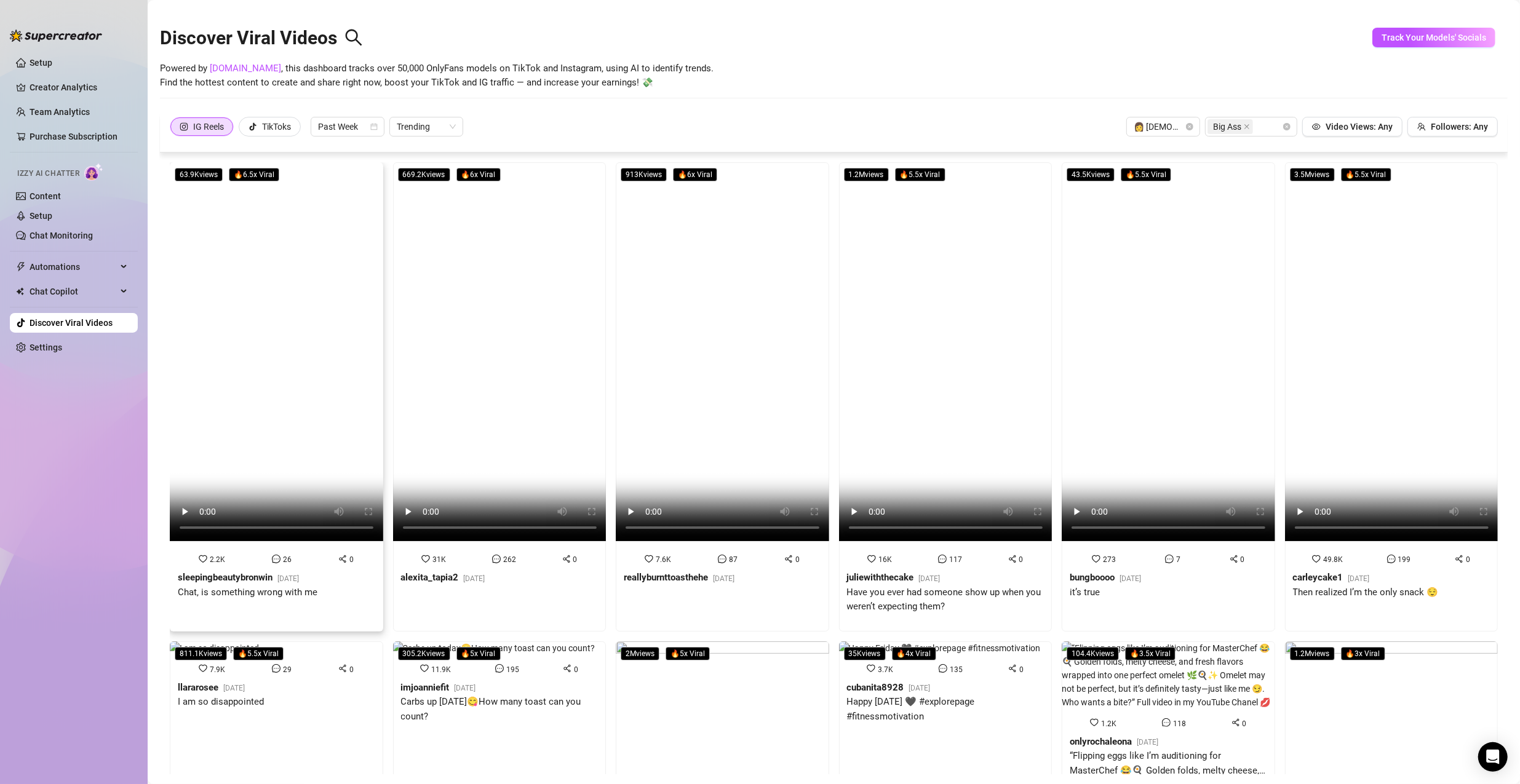
click at [326, 277] on video at bounding box center [277, 351] width 214 height 379
click at [547, 316] on video at bounding box center [500, 351] width 214 height 379
click at [733, 313] on video at bounding box center [723, 351] width 214 height 379
click at [733, 263] on video at bounding box center [946, 351] width 214 height 379
click at [733, 292] on video at bounding box center [1169, 351] width 214 height 379
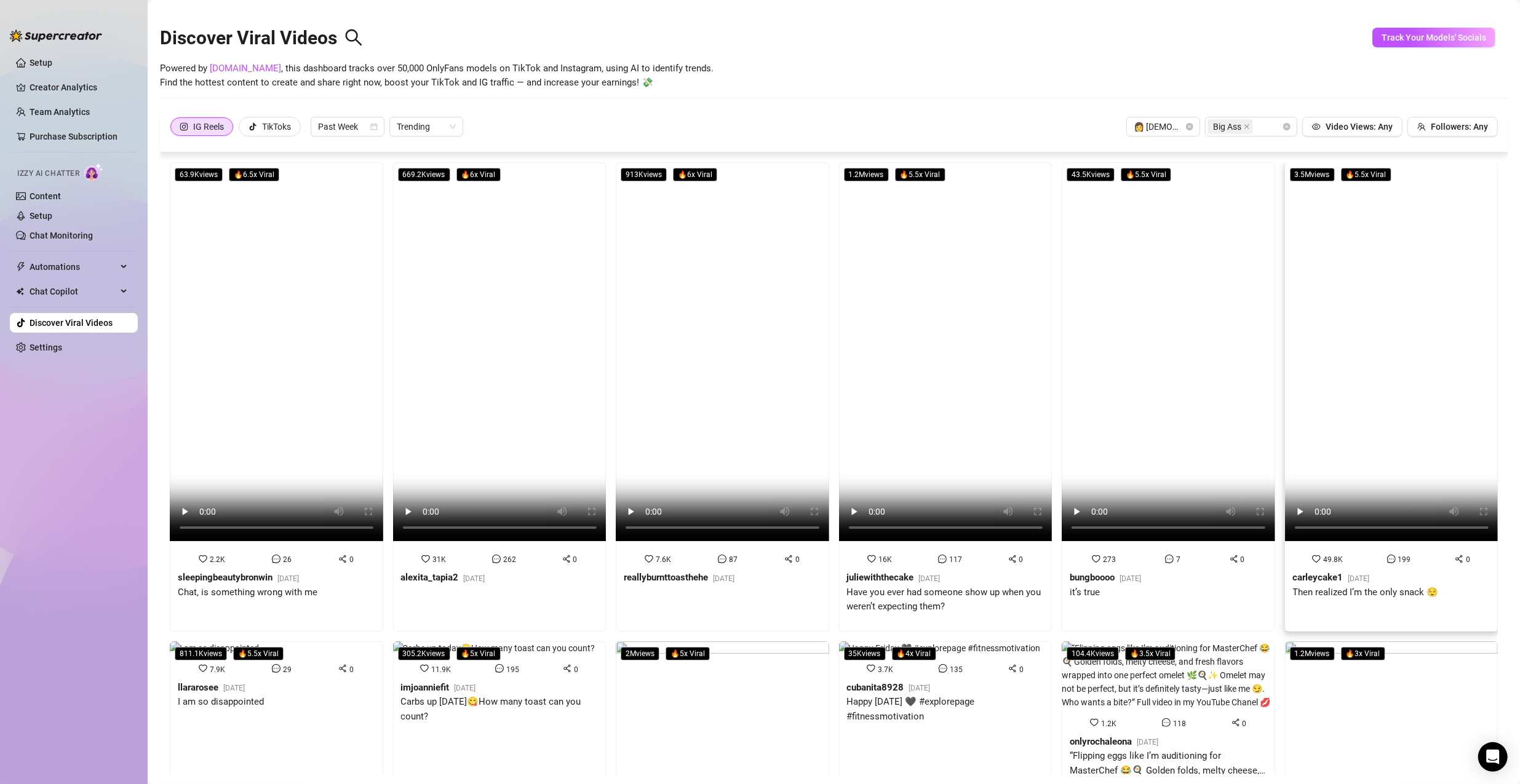
click at [733, 285] on video at bounding box center [1392, 351] width 214 height 379
click at [733, 243] on video at bounding box center [1392, 351] width 214 height 379
click at [257, 122] on icon "tik-tok" at bounding box center [253, 126] width 9 height 9
click at [242, 130] on input "TikToks" at bounding box center [242, 130] width 0 height 0
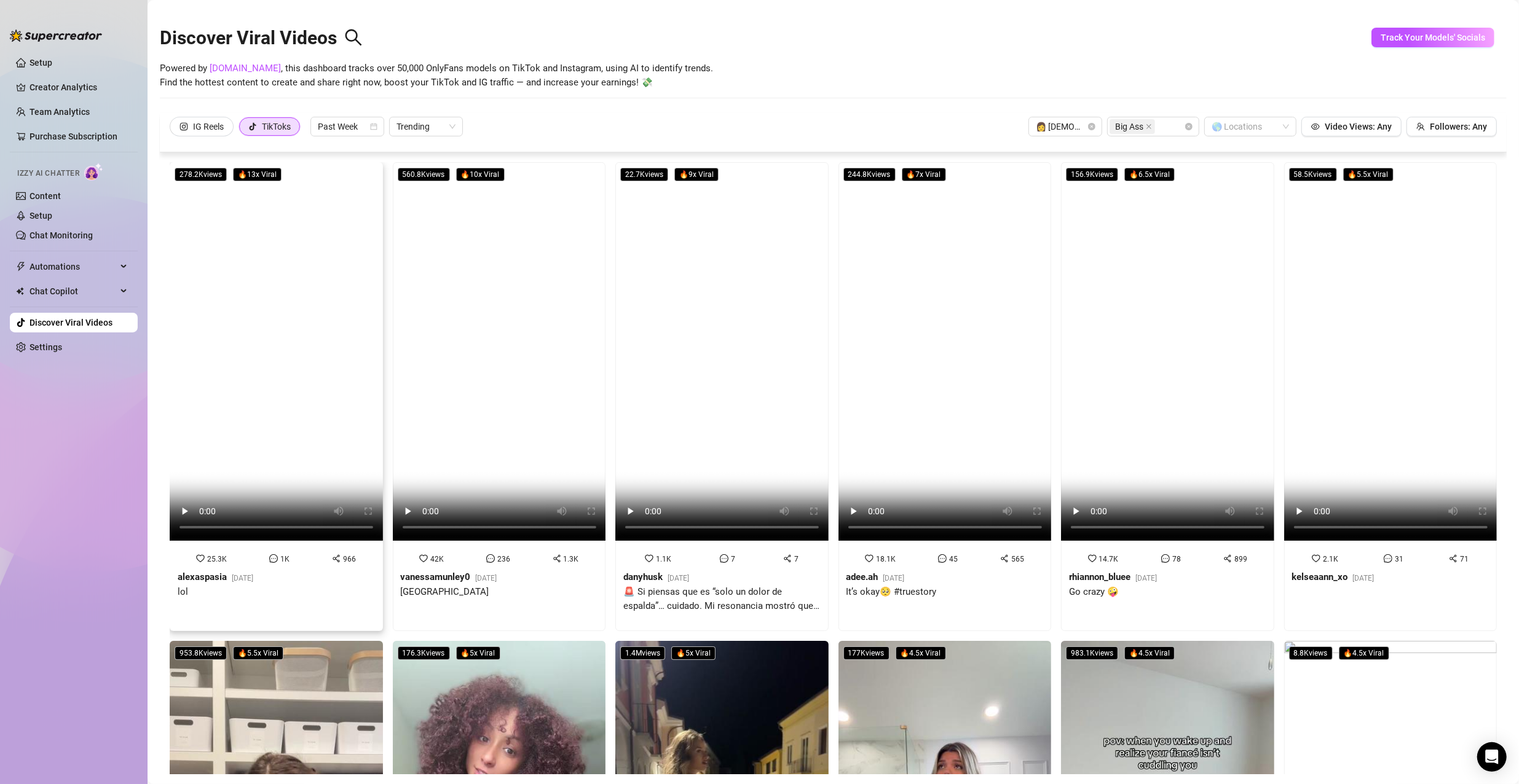
click at [346, 255] on video at bounding box center [276, 351] width 214 height 379
click at [194, 120] on div "IG Reels" at bounding box center [208, 127] width 30 height 19
click at [173, 130] on input "IG Reels" at bounding box center [173, 130] width 0 height 0
